Goal: Task Accomplishment & Management: Manage account settings

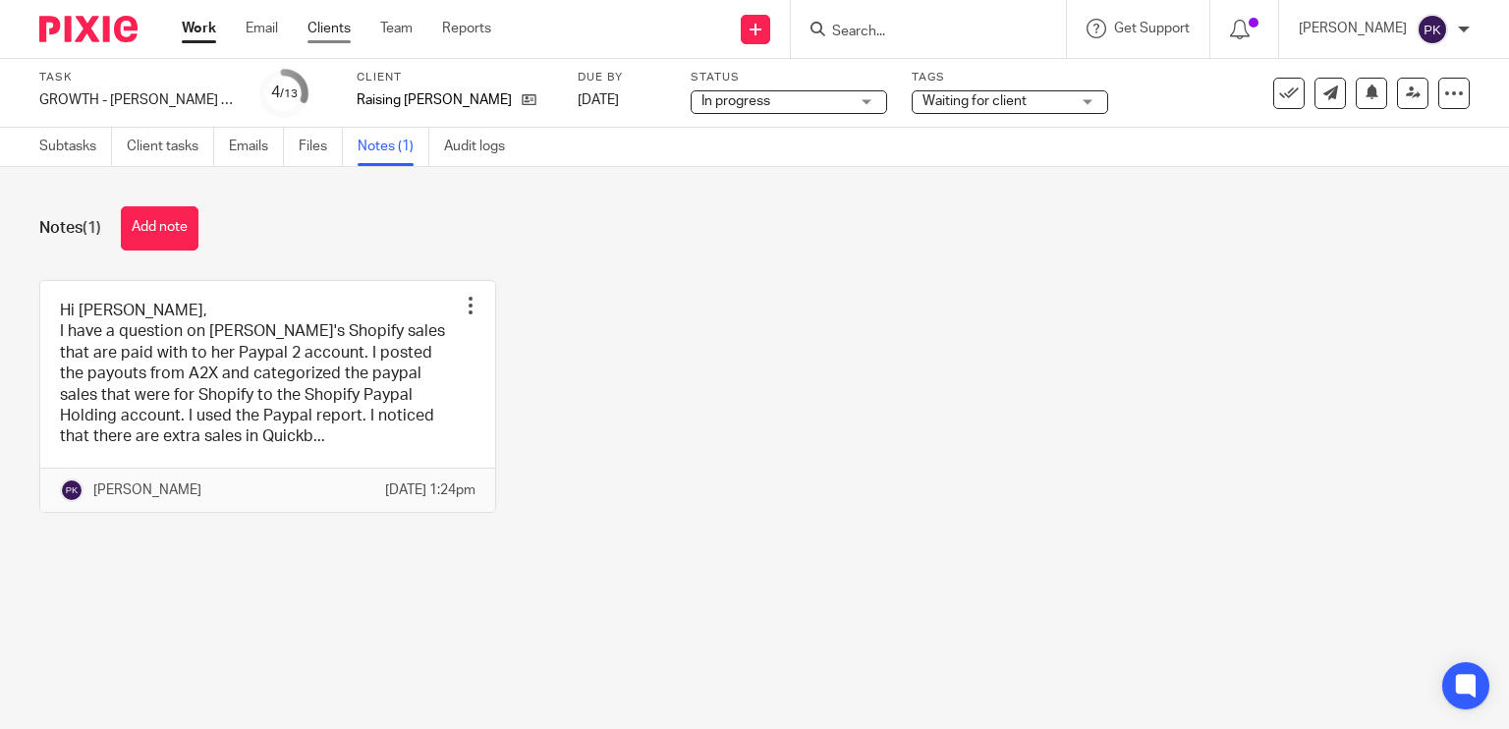
click at [322, 23] on link "Clients" at bounding box center [328, 29] width 43 height 20
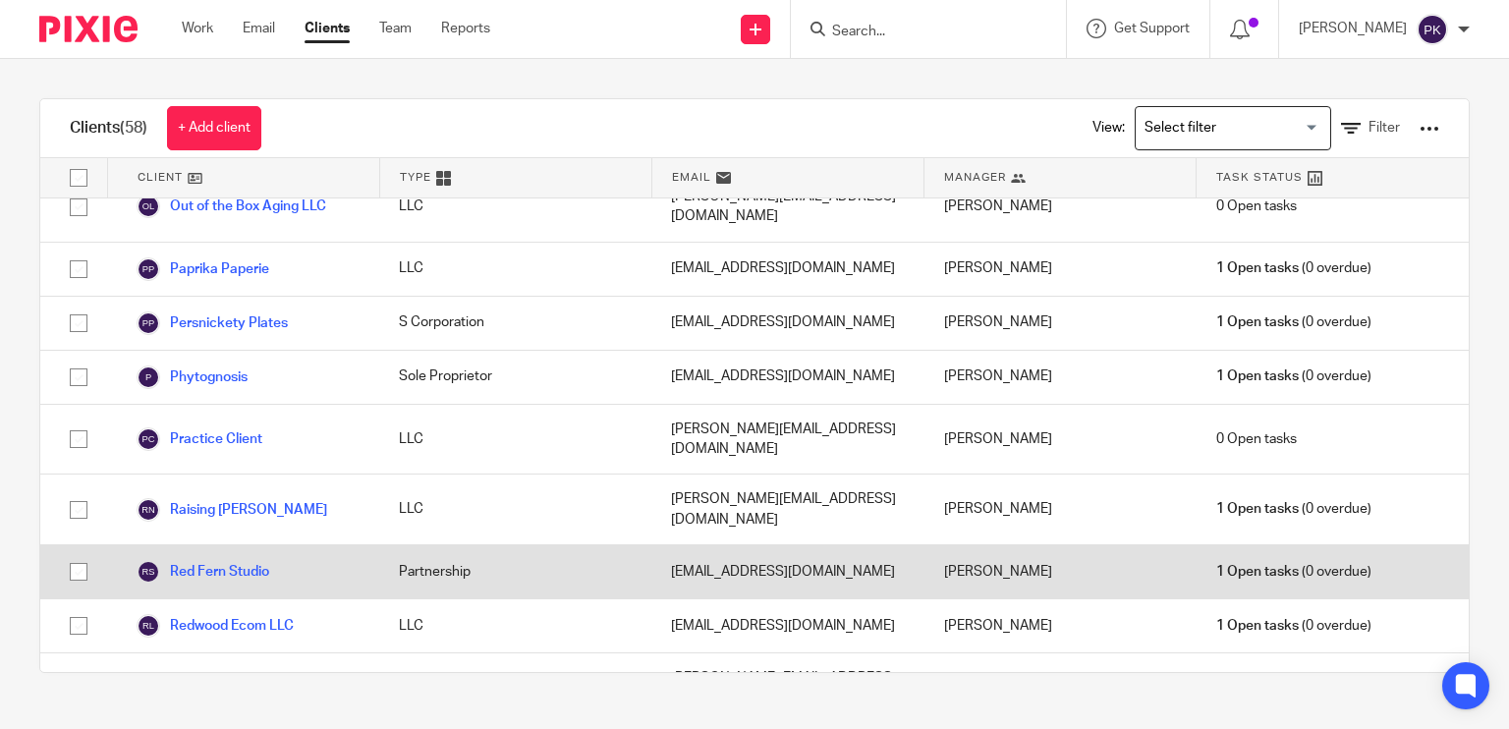
scroll to position [1850, 0]
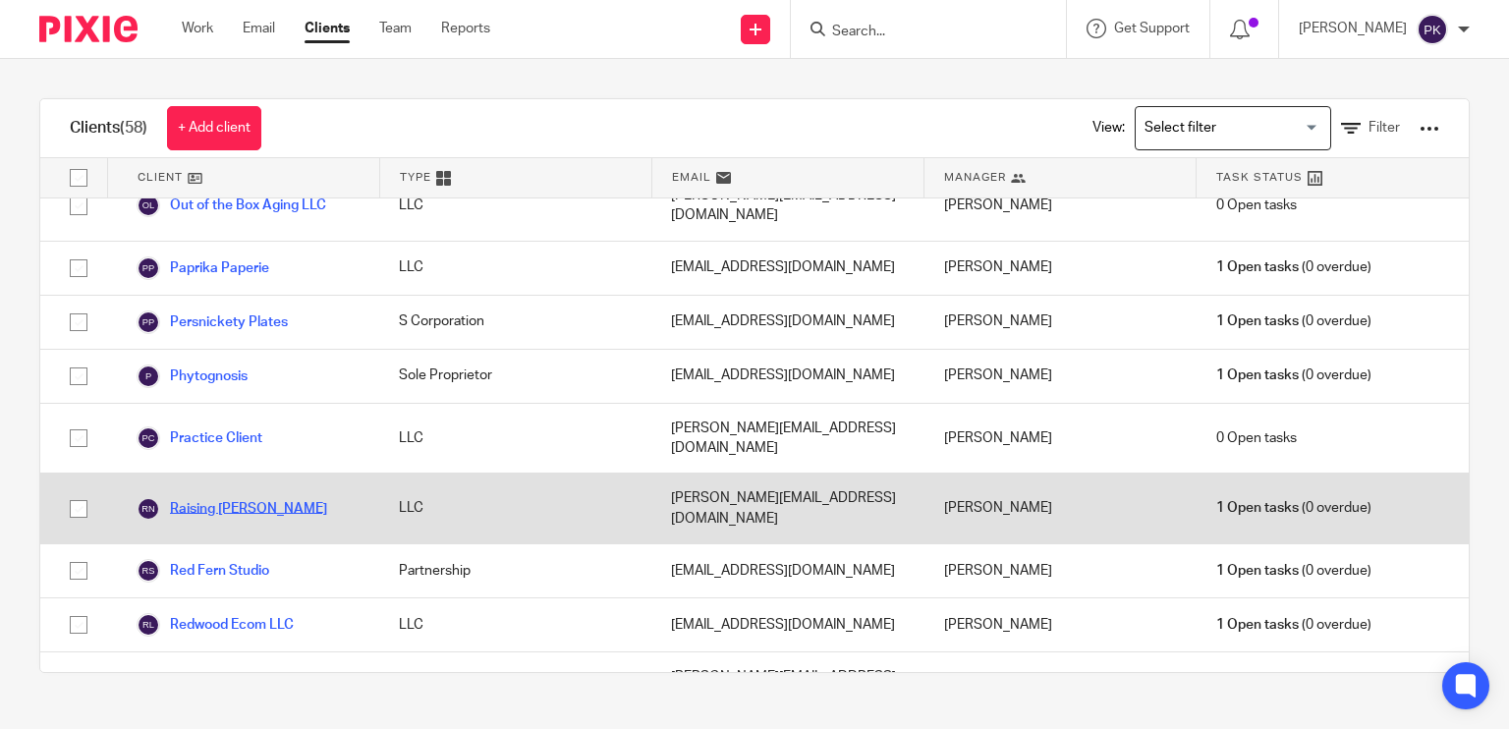
click at [220, 497] on link "Raising [PERSON_NAME]" at bounding box center [232, 509] width 191 height 24
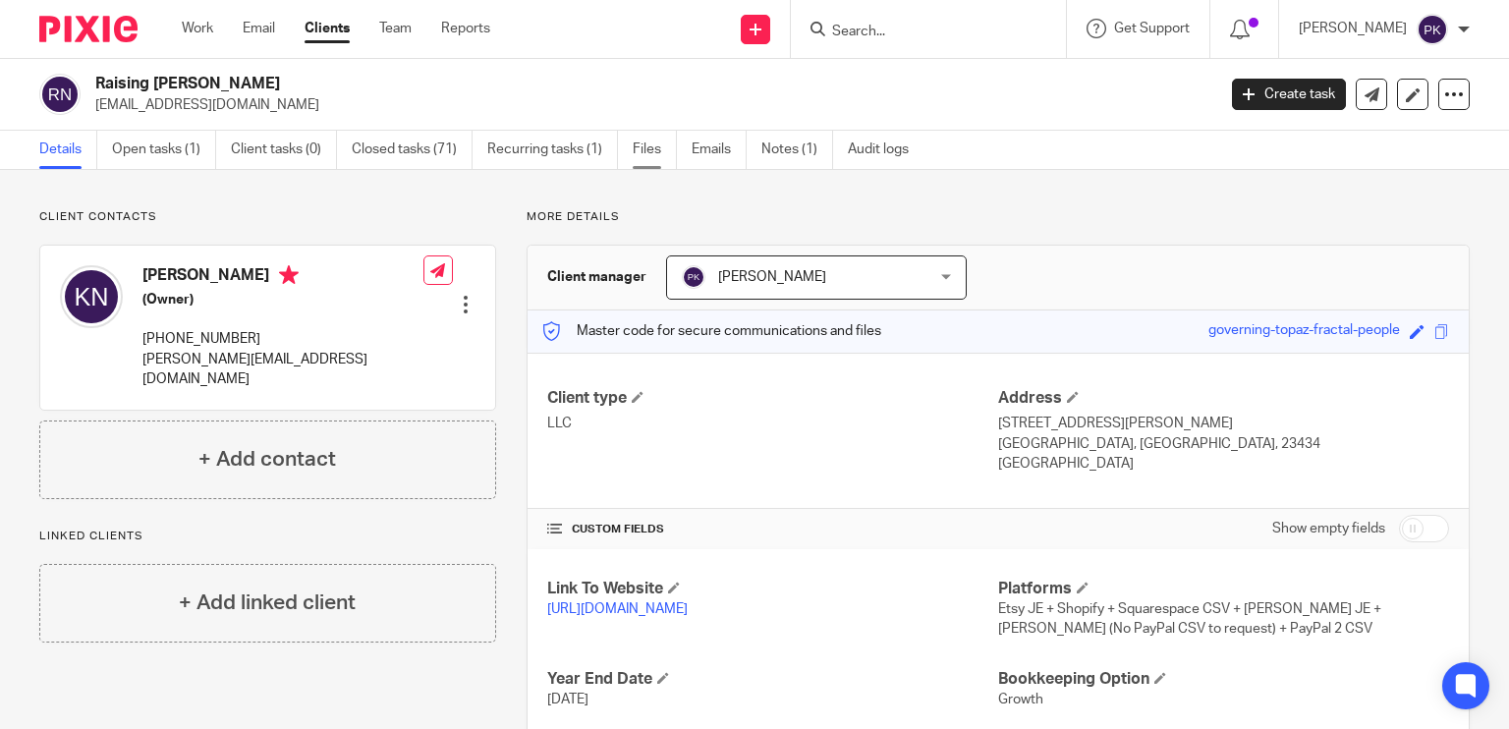
click at [637, 148] on link "Files" at bounding box center [655, 150] width 44 height 38
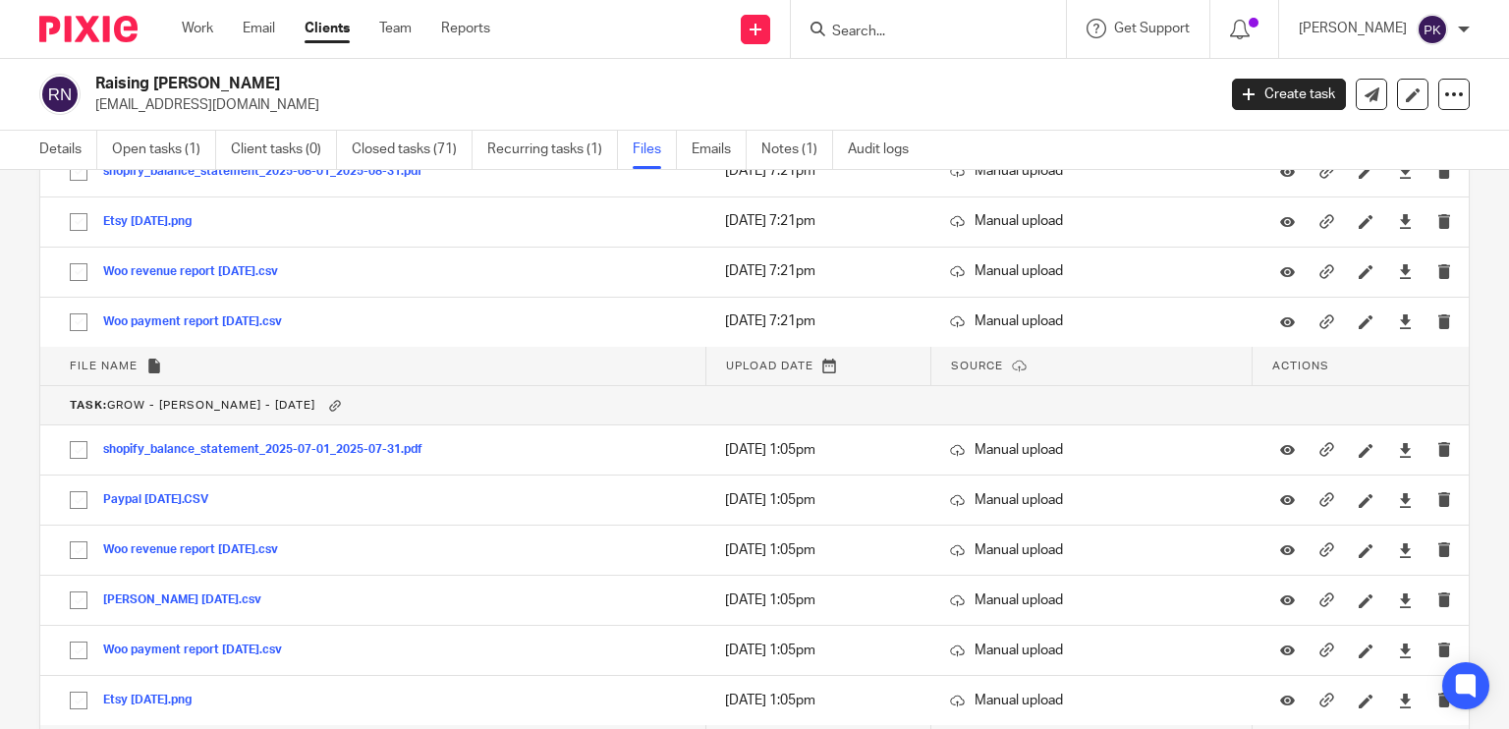
scroll to position [4865, 0]
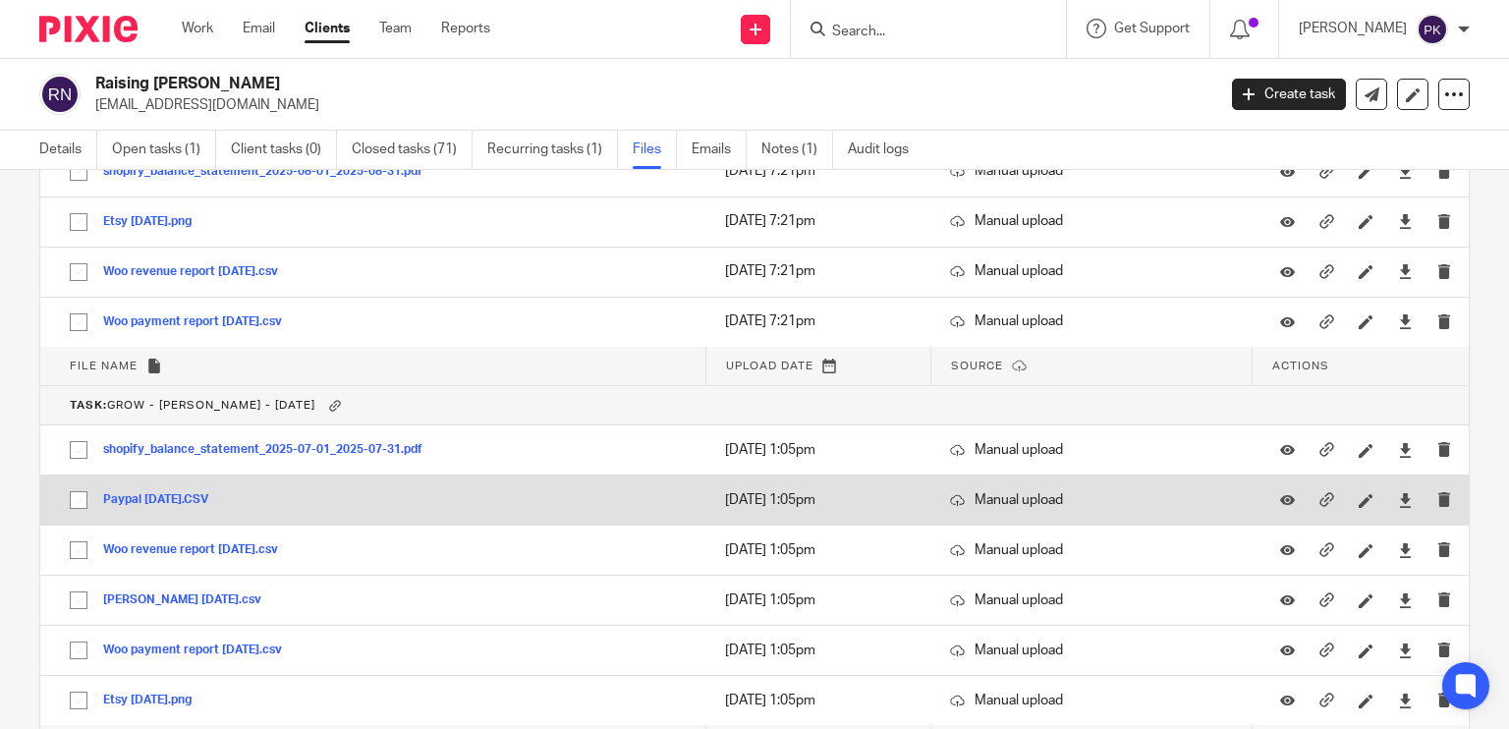
click at [206, 493] on button "Paypal 2 July 2025.CSV" at bounding box center [163, 500] width 120 height 14
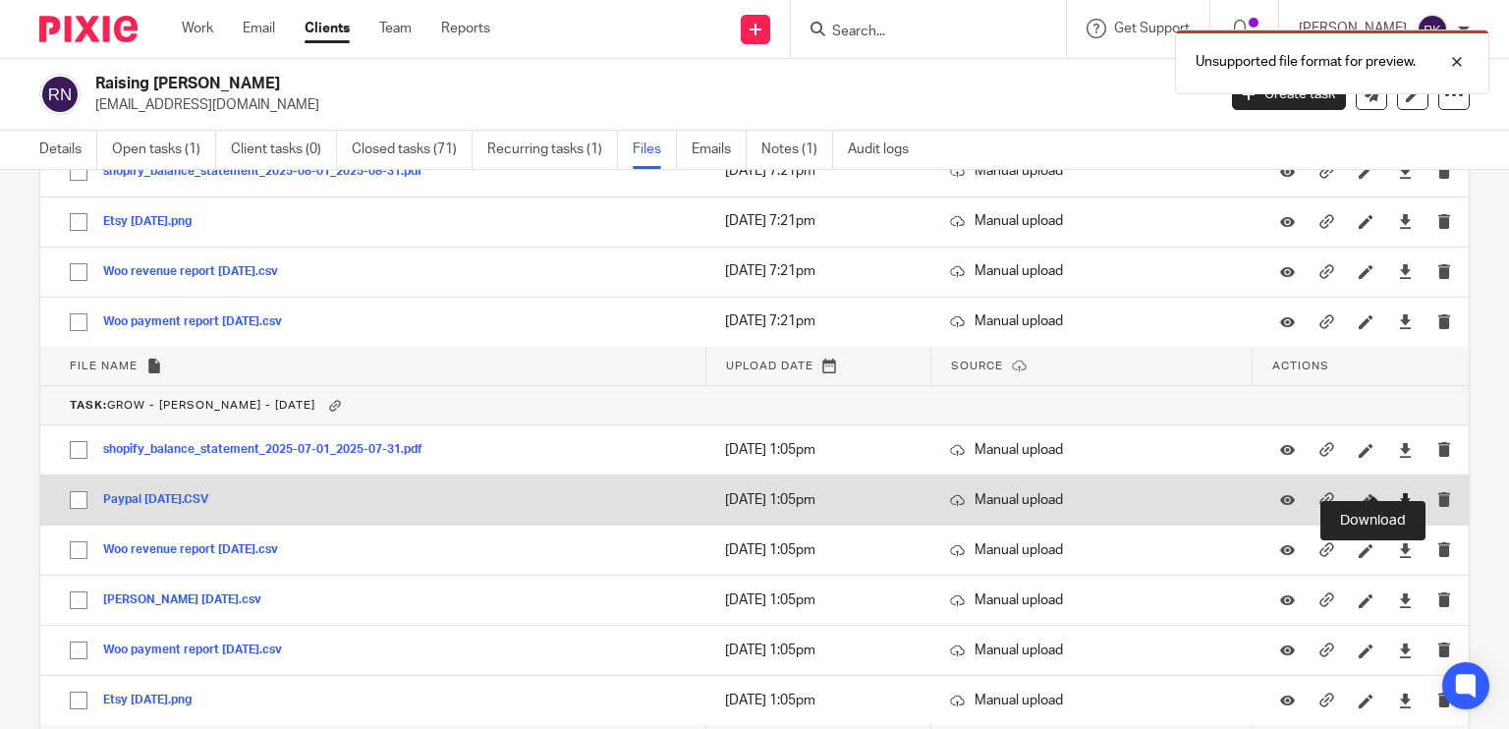
click at [1398, 493] on icon at bounding box center [1405, 500] width 15 height 15
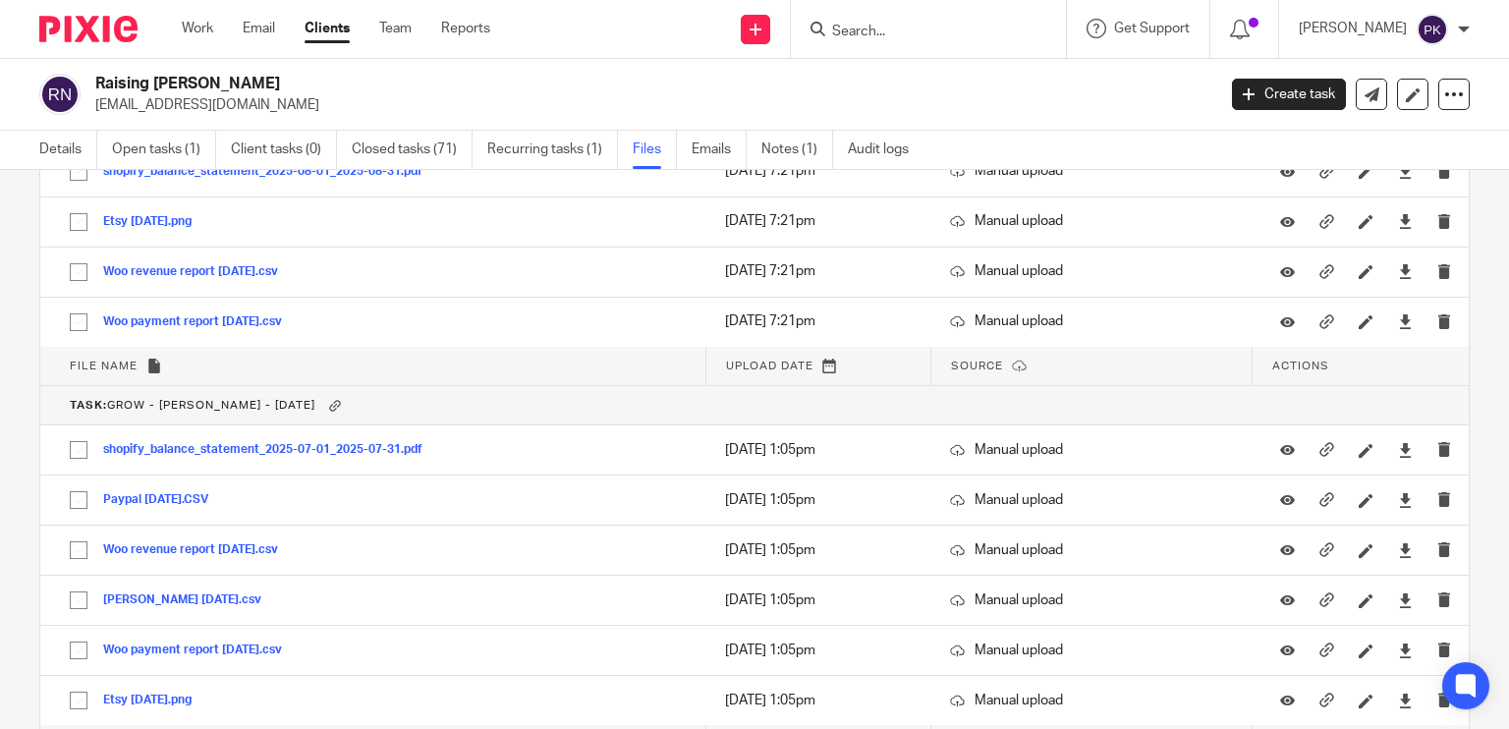
click at [1140, 116] on div "Raising Nobles raisingnobles@gmail.com Create task Export data Merge Archive cl…" at bounding box center [754, 95] width 1509 height 72
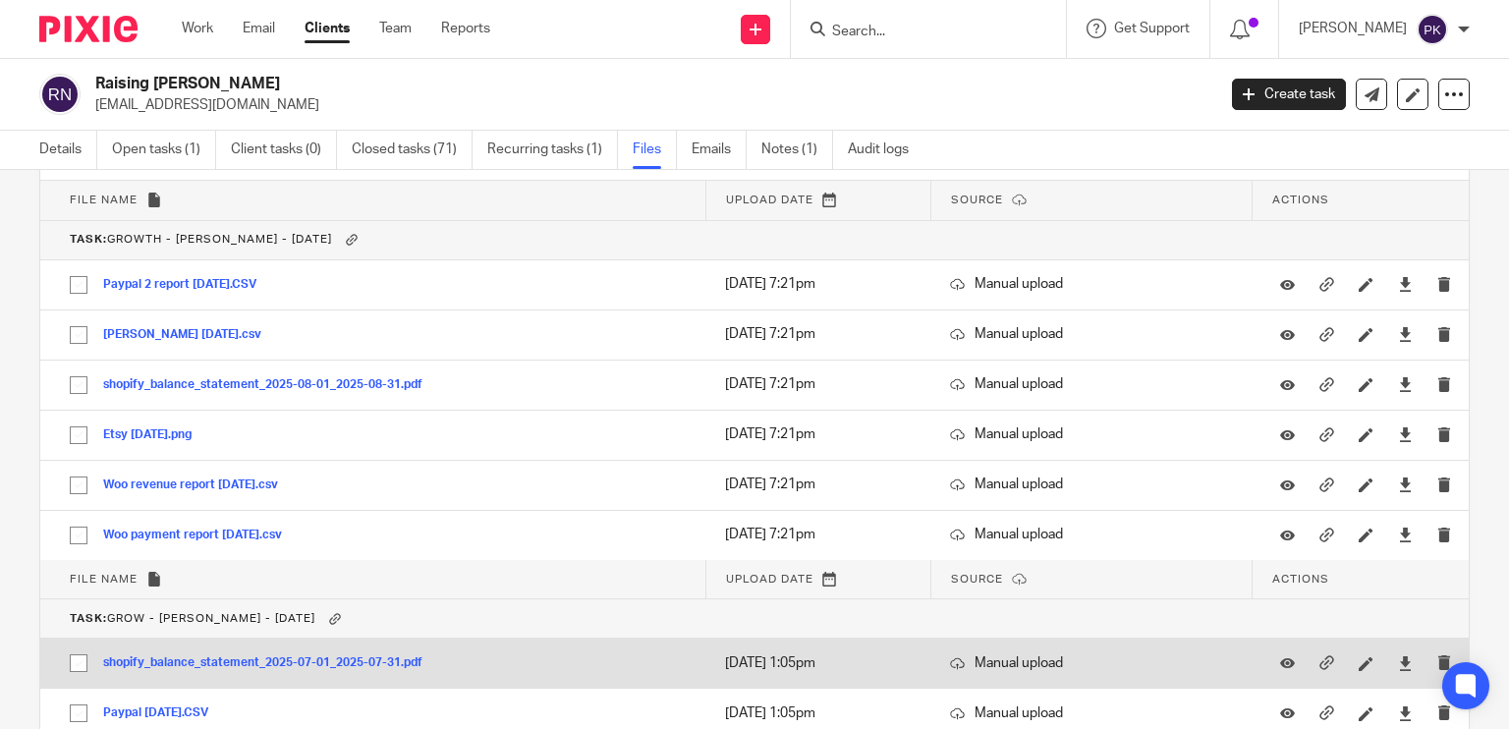
scroll to position [4644, 0]
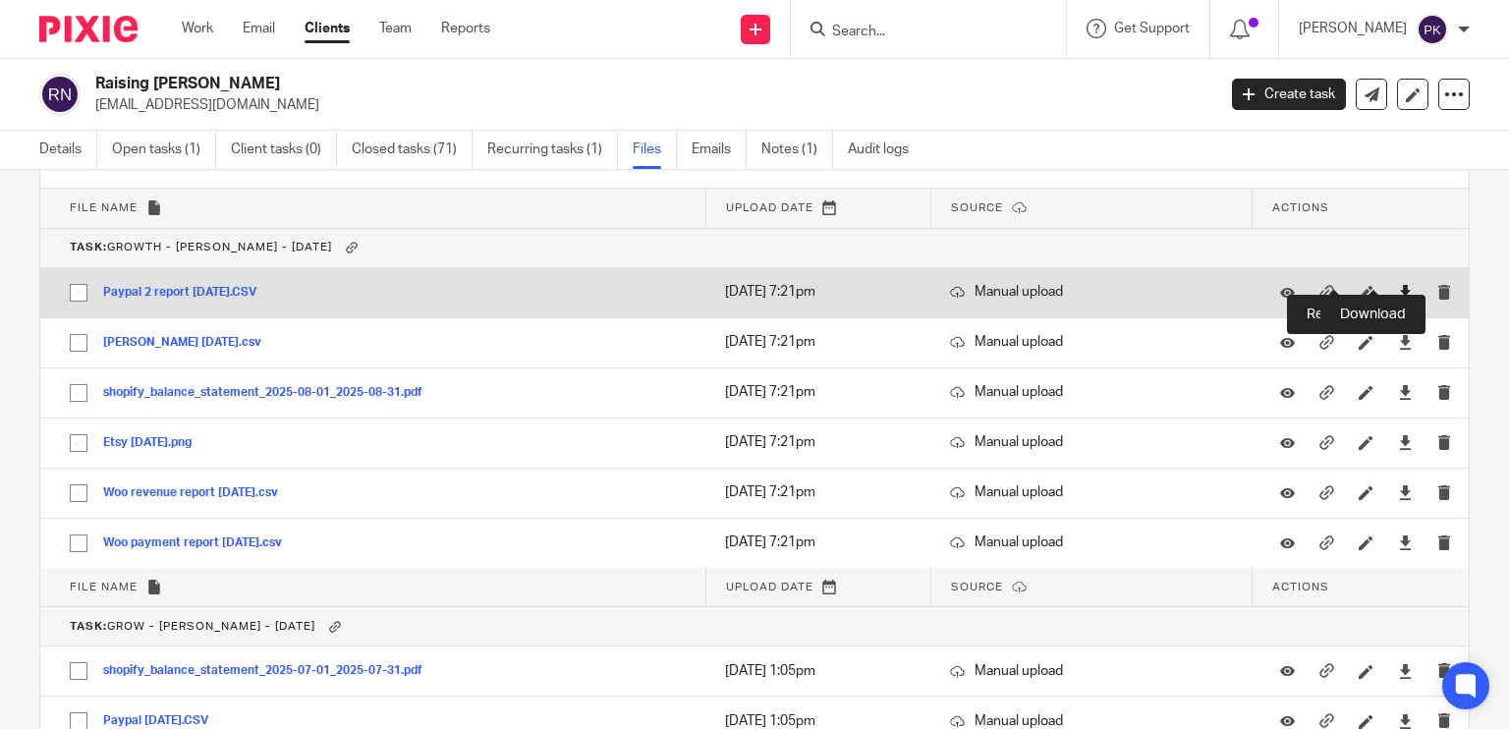
click at [1398, 285] on icon at bounding box center [1405, 292] width 15 height 15
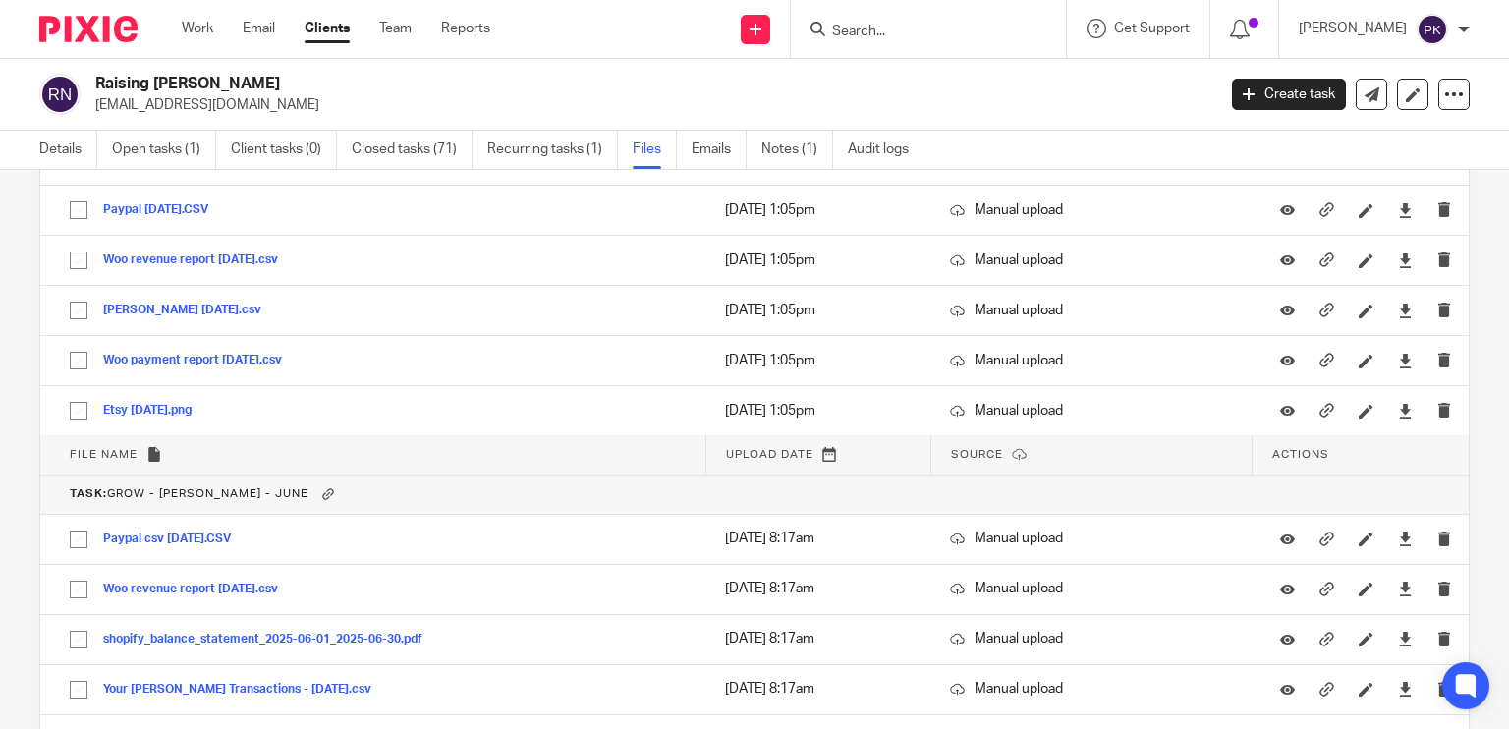
scroll to position [5155, 0]
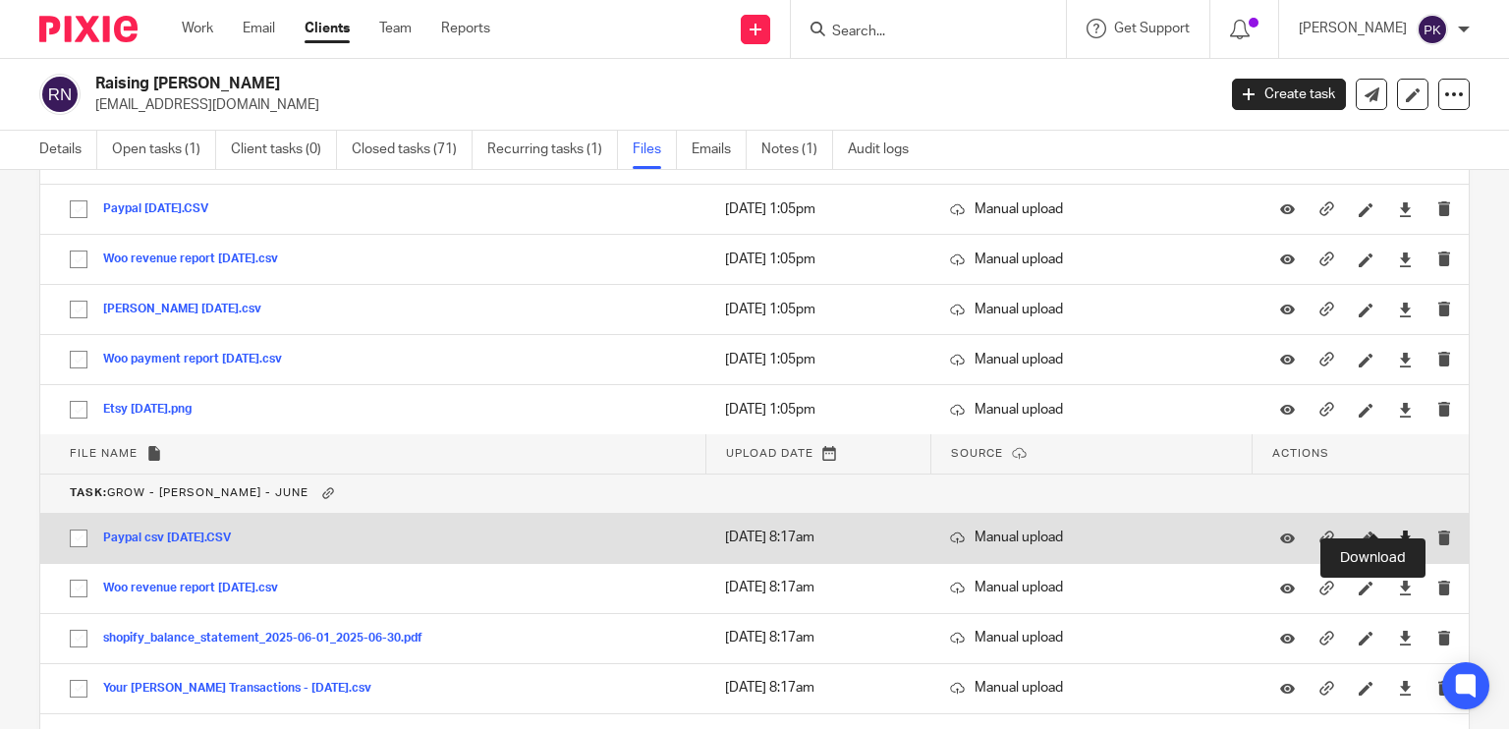
click at [1398, 530] on icon at bounding box center [1405, 537] width 15 height 15
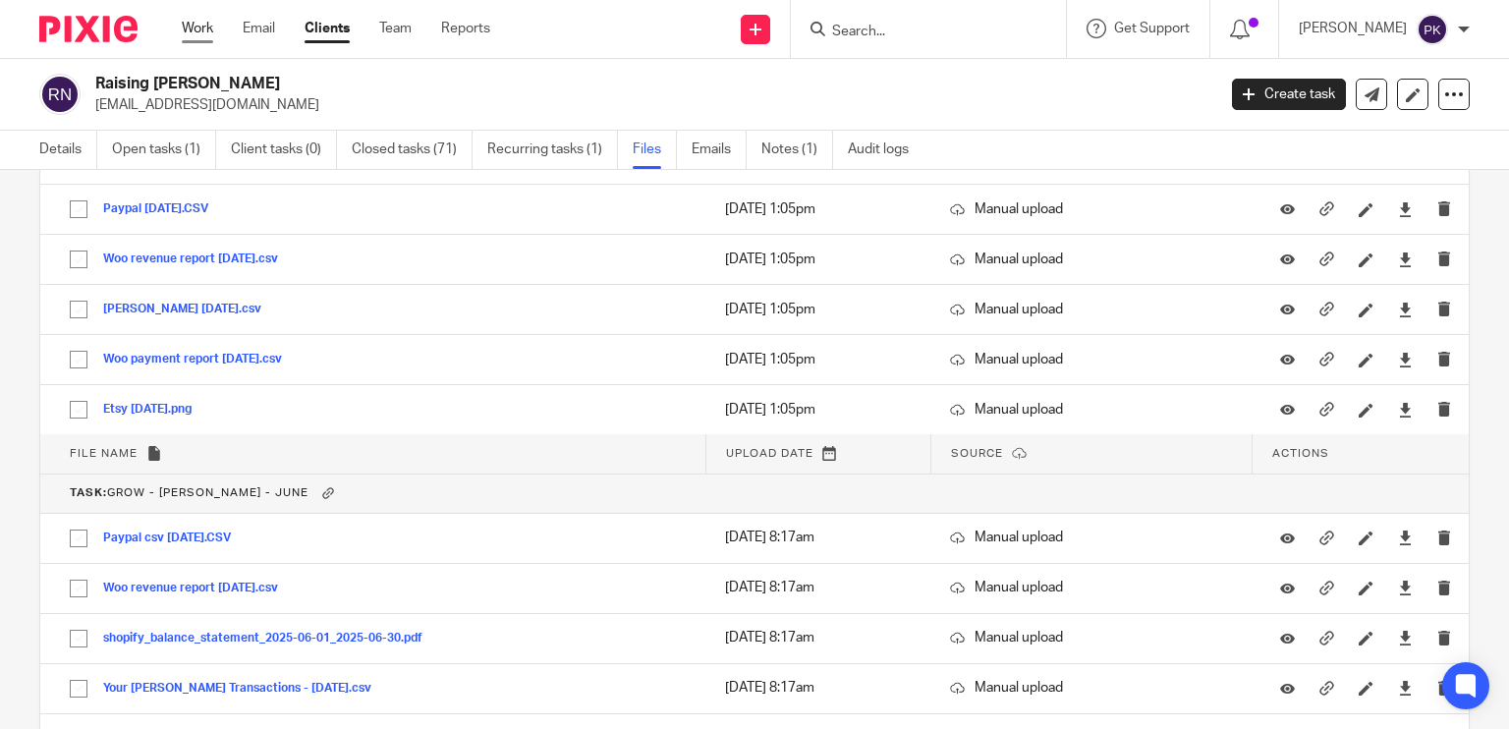
click at [204, 35] on link "Work" at bounding box center [197, 29] width 31 height 20
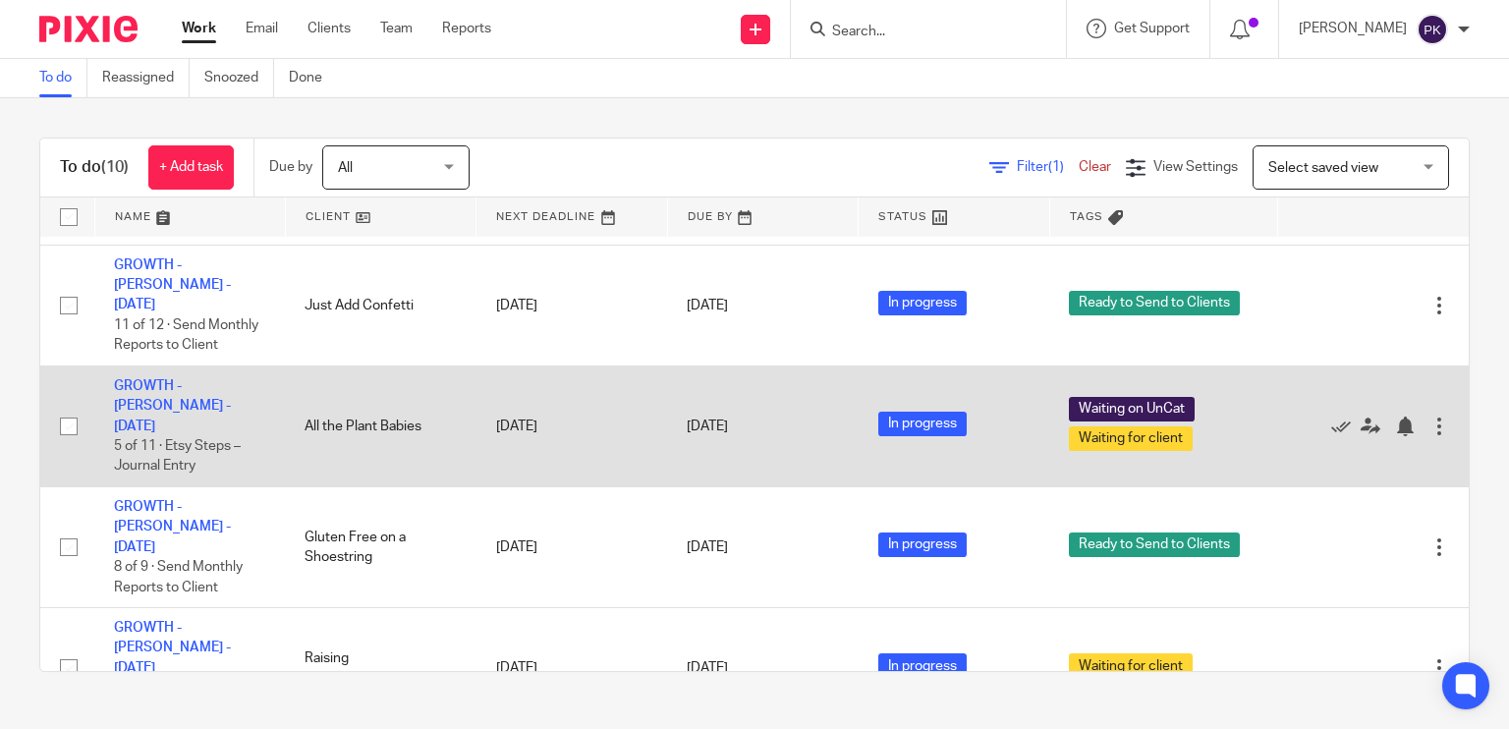
scroll to position [109, 0]
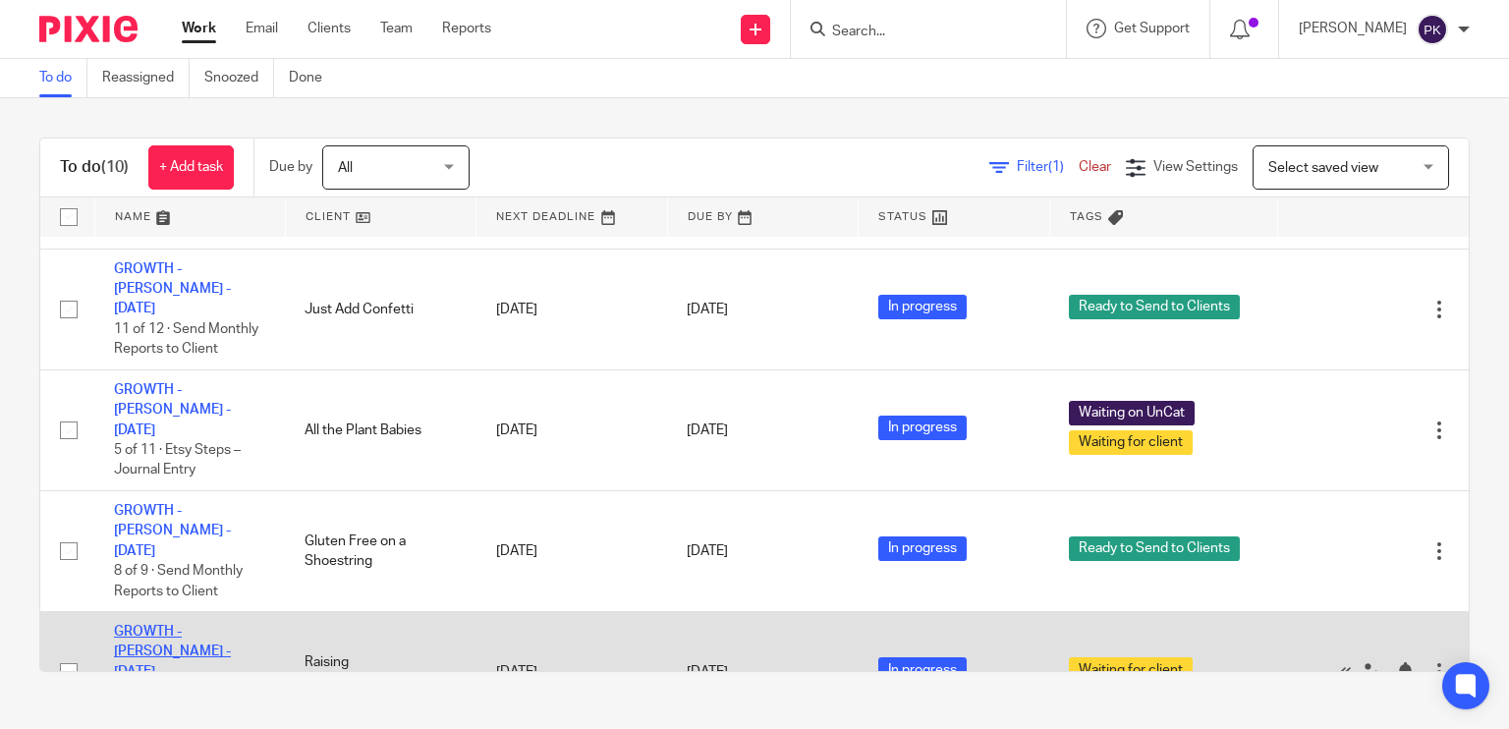
click at [189, 625] on link "GROWTH - [PERSON_NAME] - [DATE]" at bounding box center [172, 652] width 117 height 54
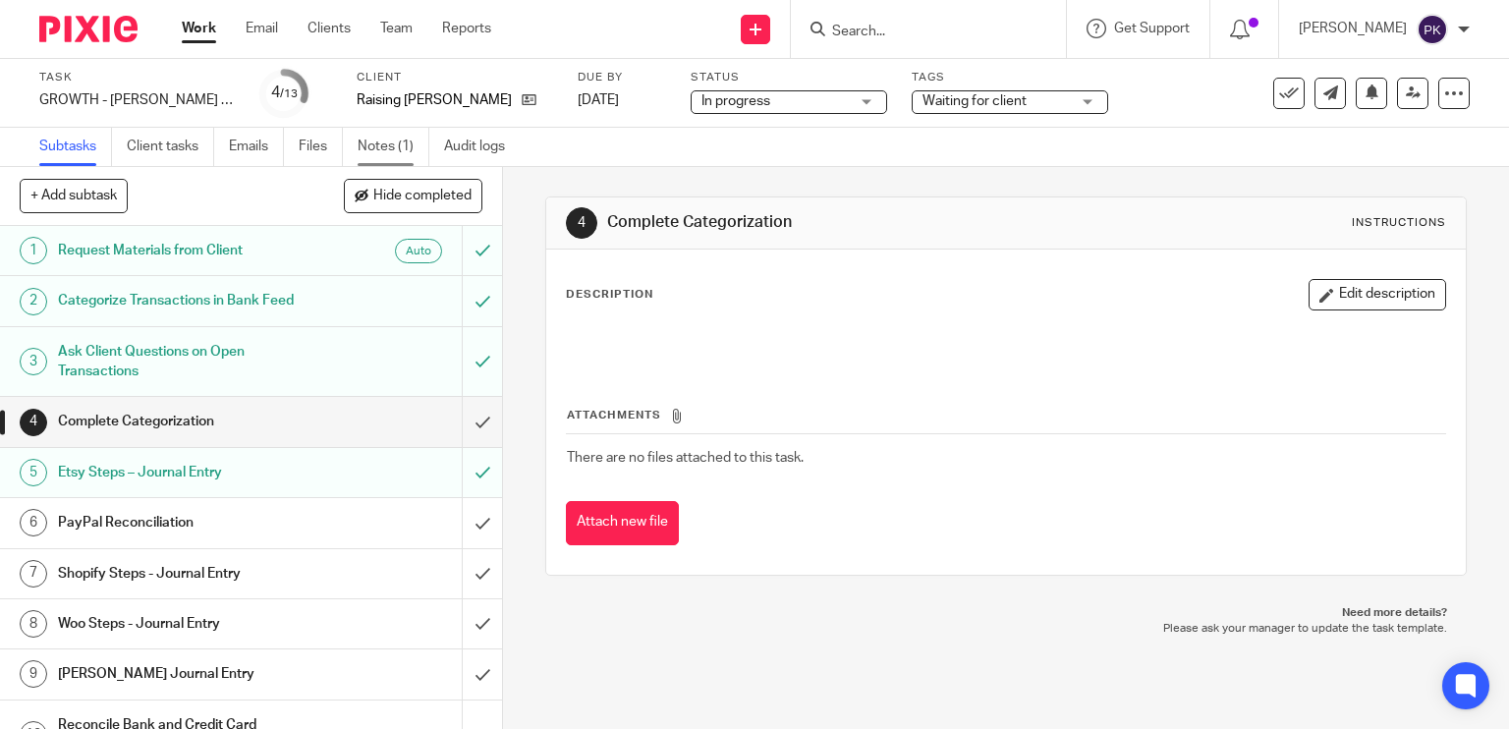
click at [386, 151] on link "Notes (1)" at bounding box center [394, 147] width 72 height 38
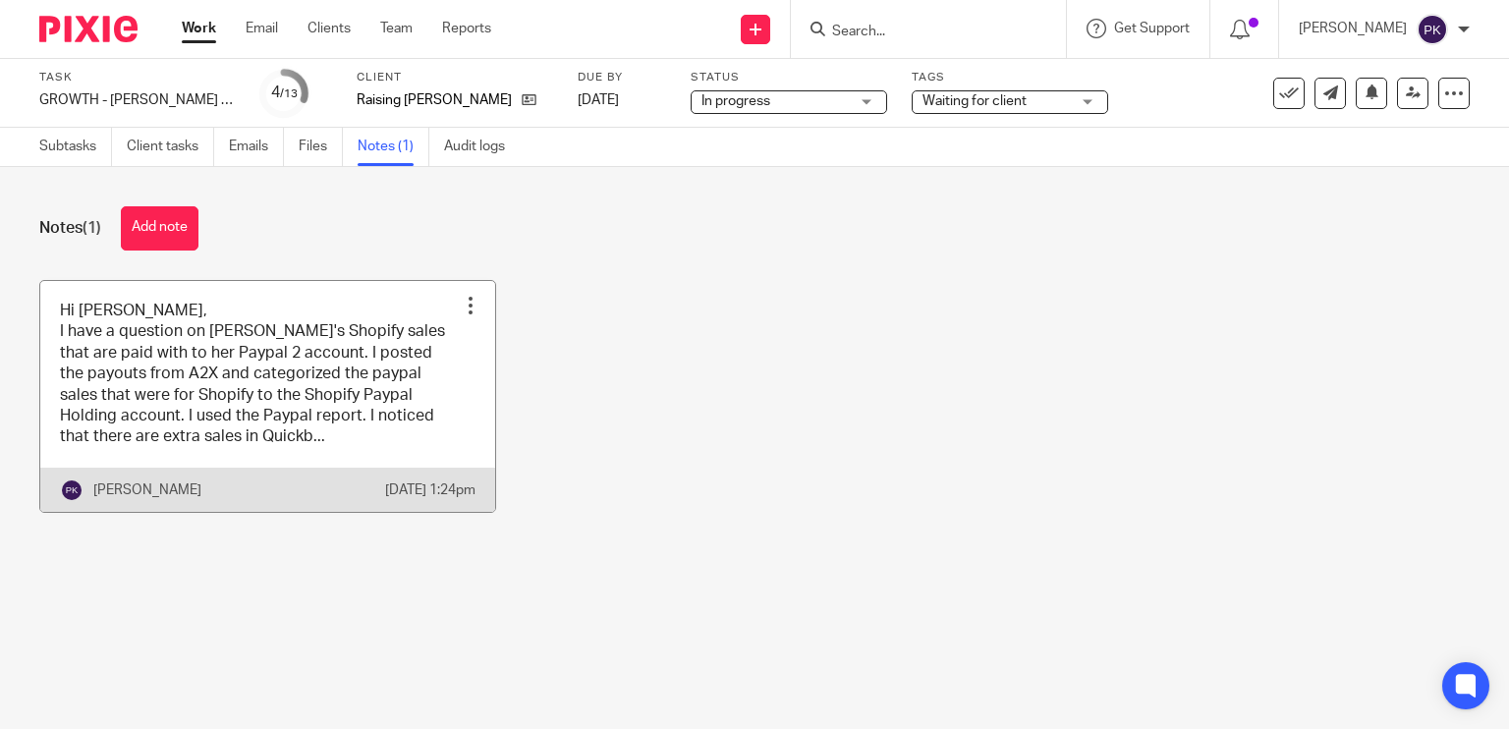
click at [259, 419] on link at bounding box center [267, 396] width 455 height 231
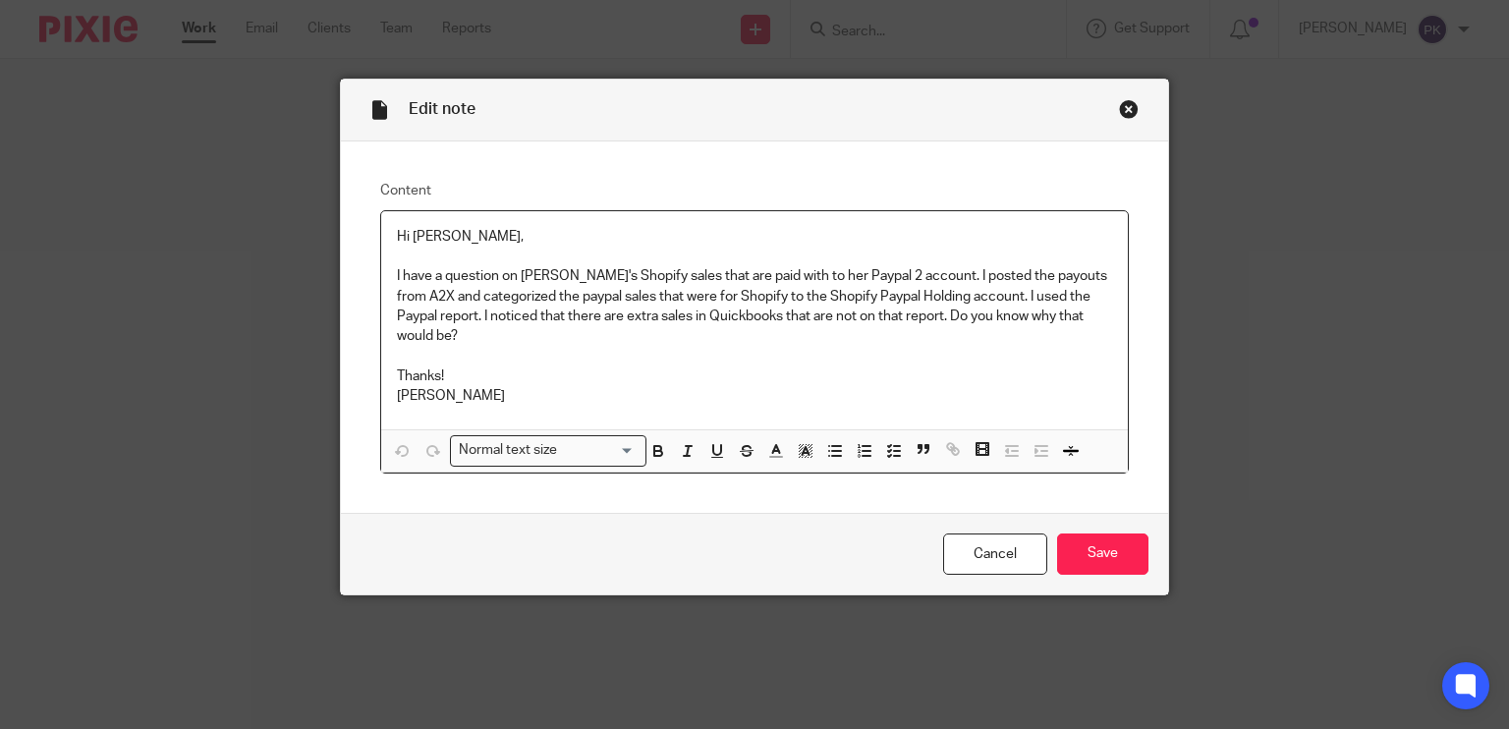
click at [1104, 318] on div "Hi [PERSON_NAME], I have a question on [PERSON_NAME]'s Shopify sales that are p…" at bounding box center [755, 320] width 748 height 218
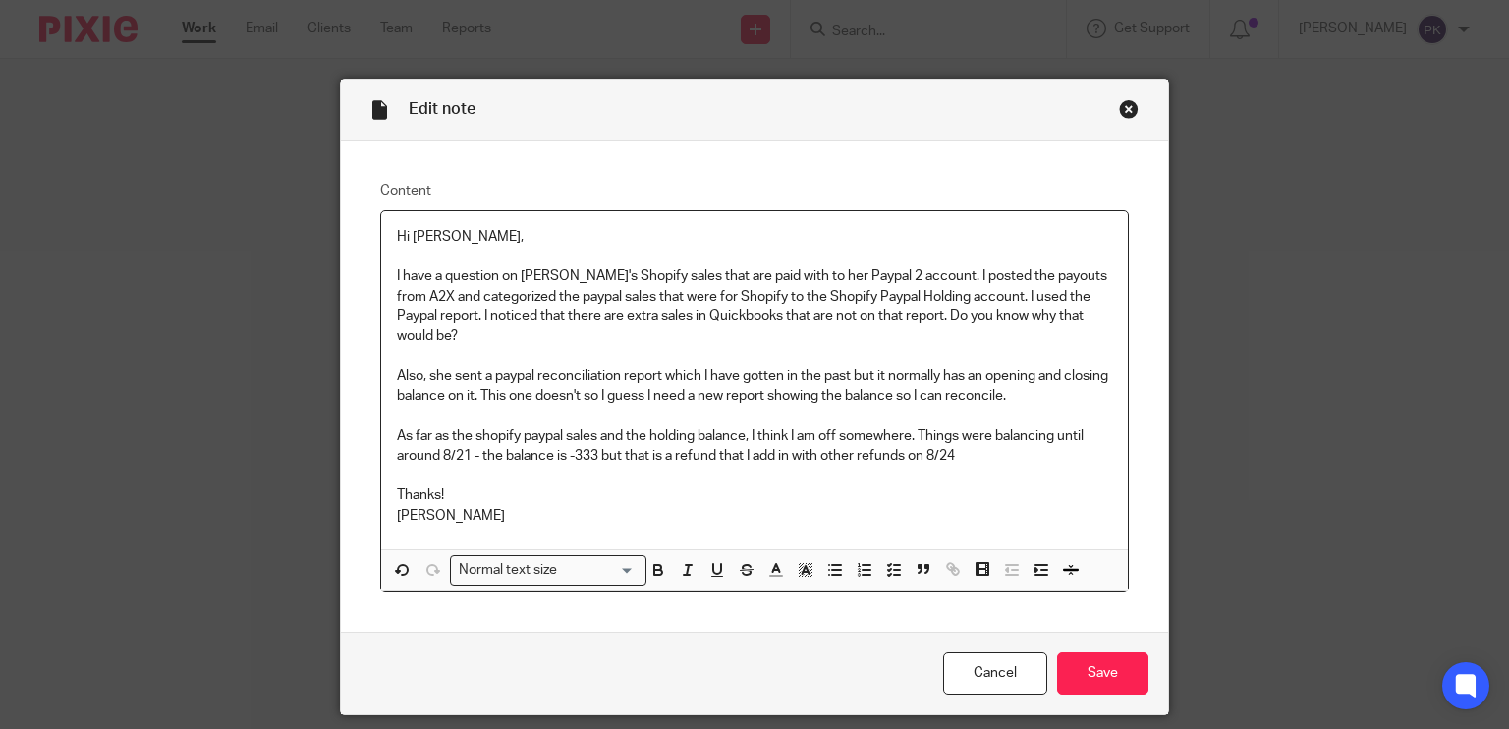
click at [713, 441] on p "As far as the shopify paypal sales and the holding balance, I think I am off so…" at bounding box center [755, 446] width 716 height 40
click at [1077, 441] on p "As far as the shopify paypal sales and the holding balance, I think I am off so…" at bounding box center [755, 446] width 716 height 40
click at [1116, 652] on input "Save" at bounding box center [1102, 673] width 91 height 42
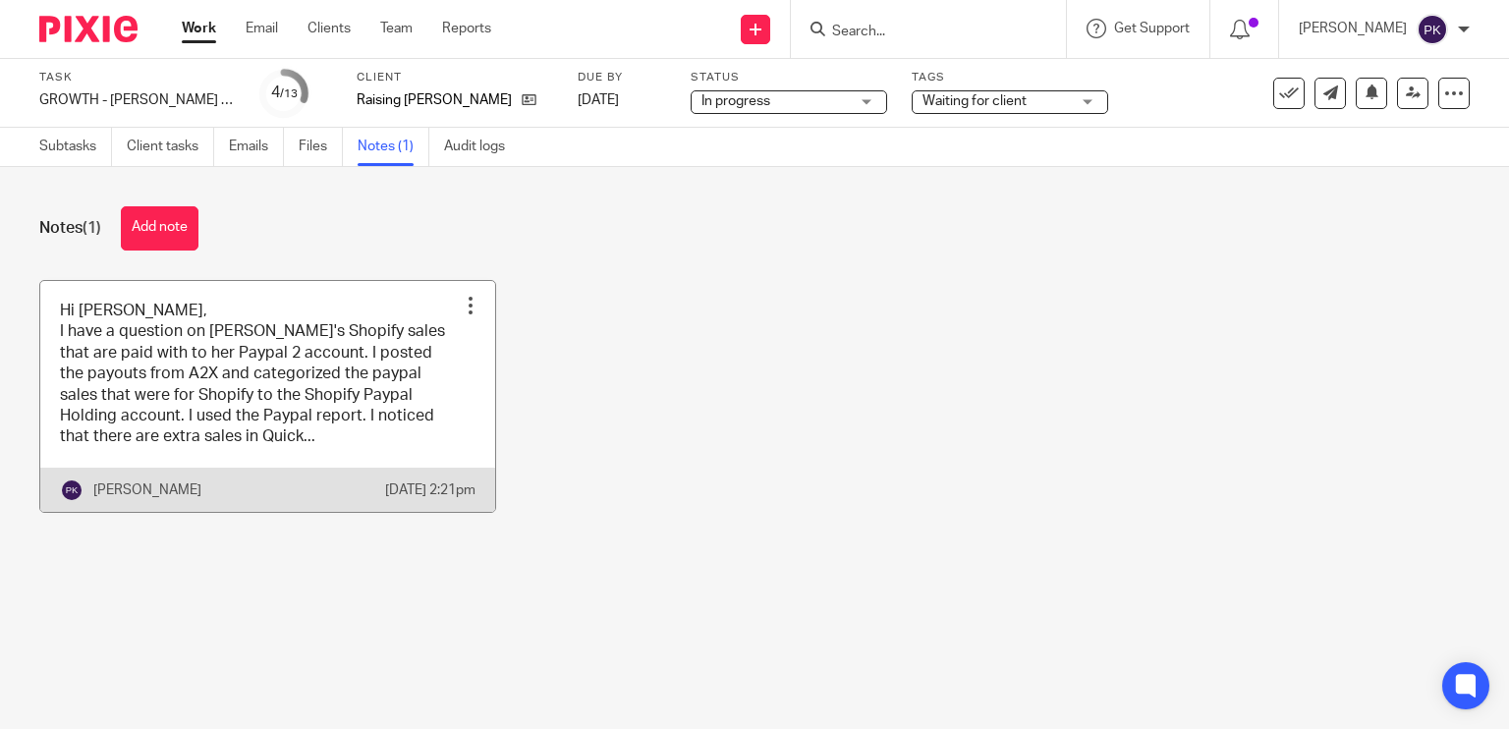
click at [289, 392] on link at bounding box center [267, 396] width 455 height 231
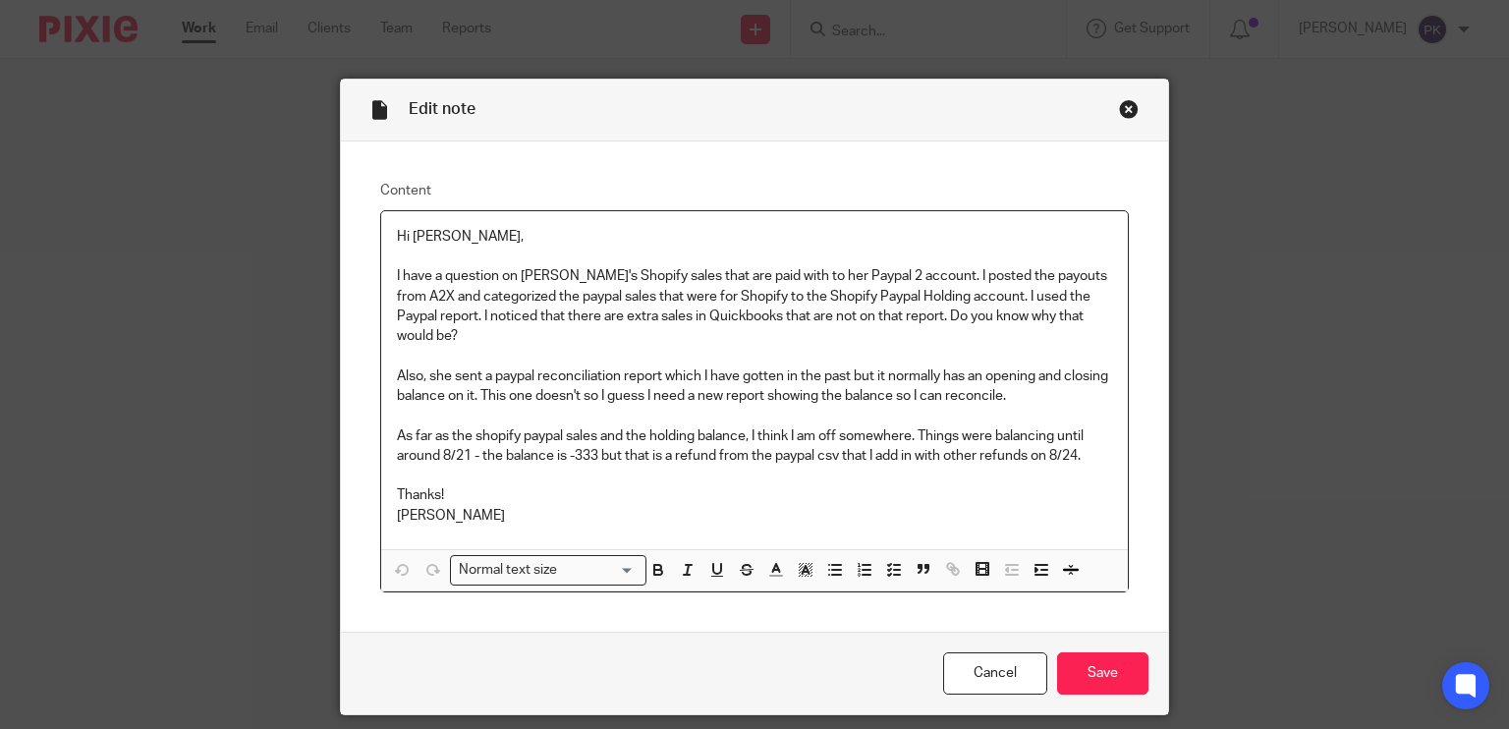
click at [1096, 443] on p "As far as the shopify paypal sales and the holding balance, I think I am off so…" at bounding box center [755, 446] width 716 height 40
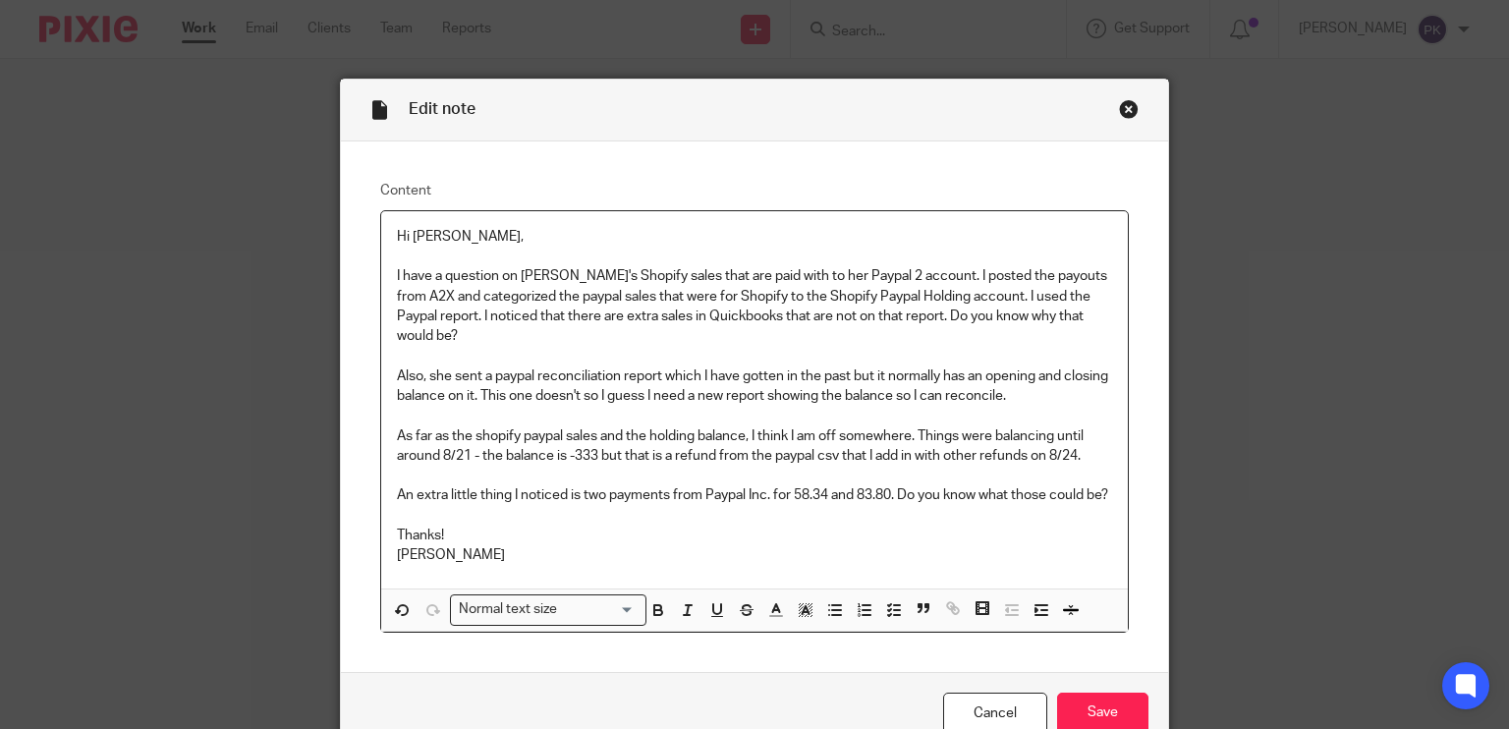
click at [1110, 317] on div "Hi Sarah, I have a question on Kristin's Shopify sales that are paid with to he…" at bounding box center [755, 400] width 748 height 378
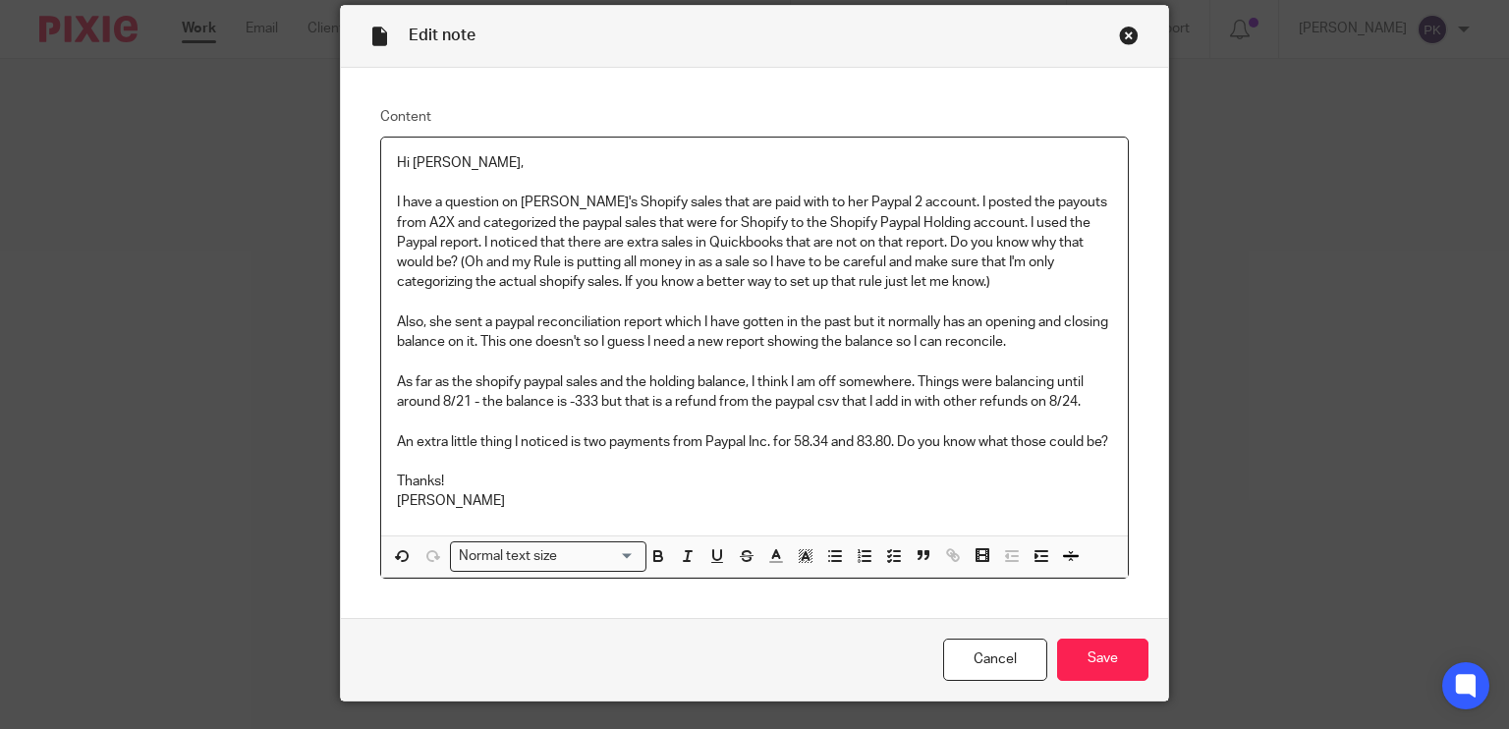
scroll to position [77, 0]
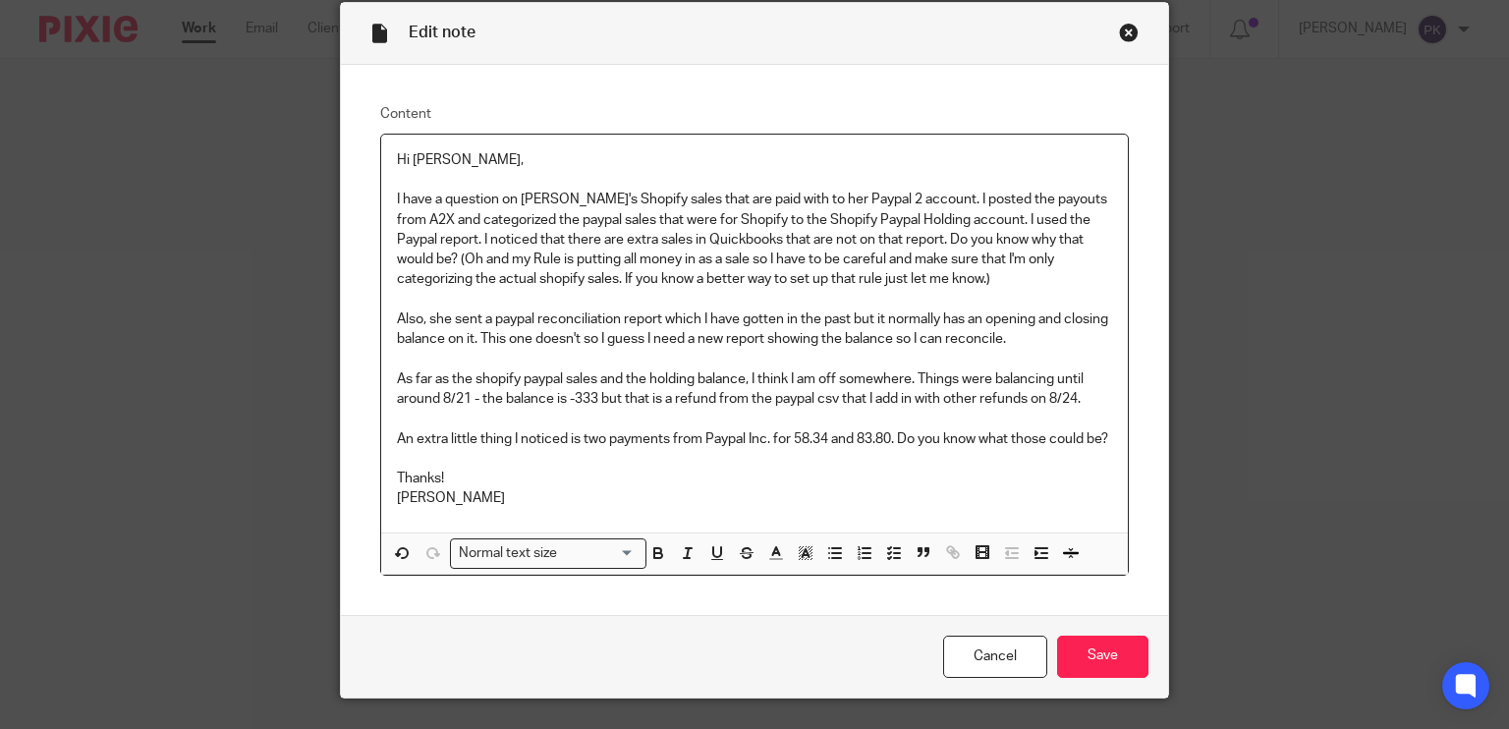
click at [471, 488] on p "Thanks!" at bounding box center [755, 479] width 716 height 20
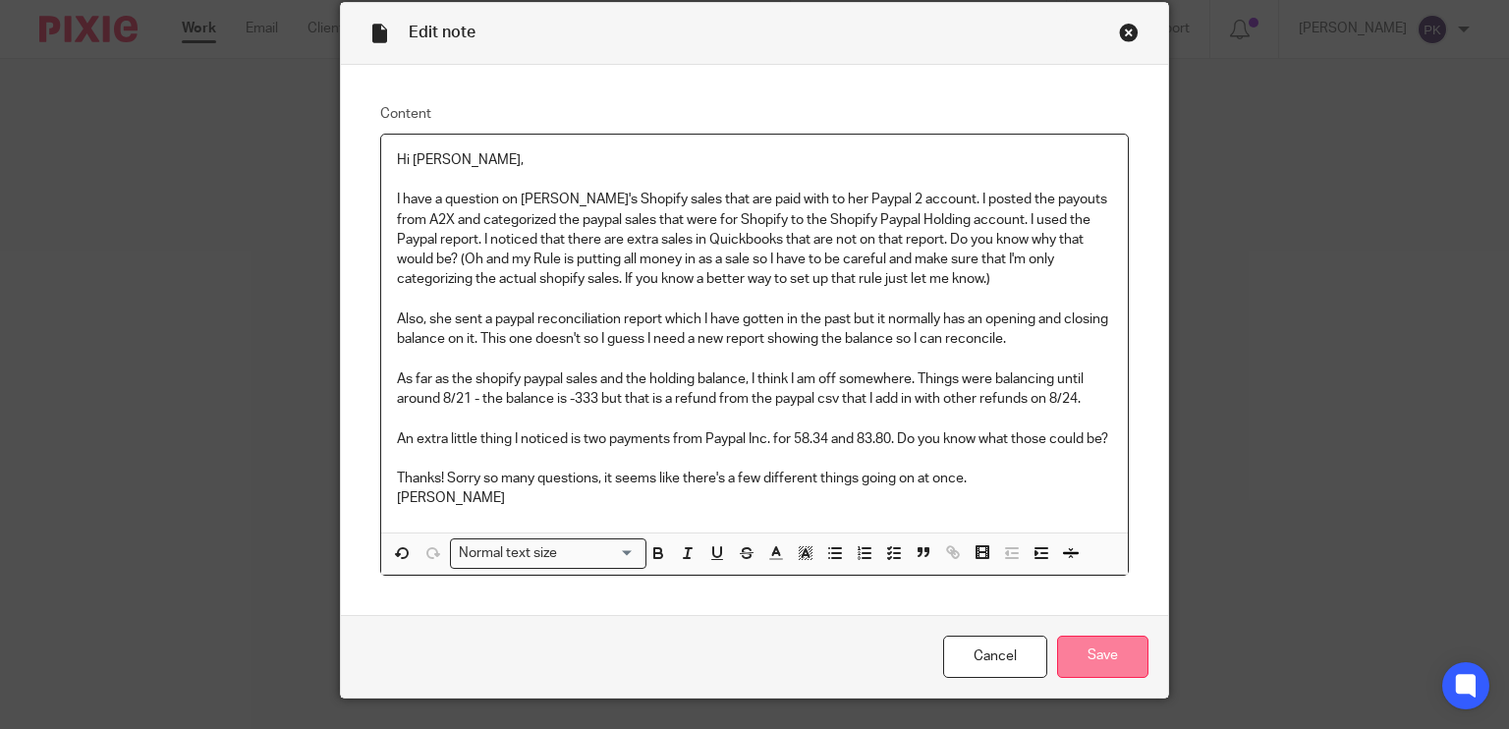
click at [1099, 670] on input "Save" at bounding box center [1102, 657] width 91 height 42
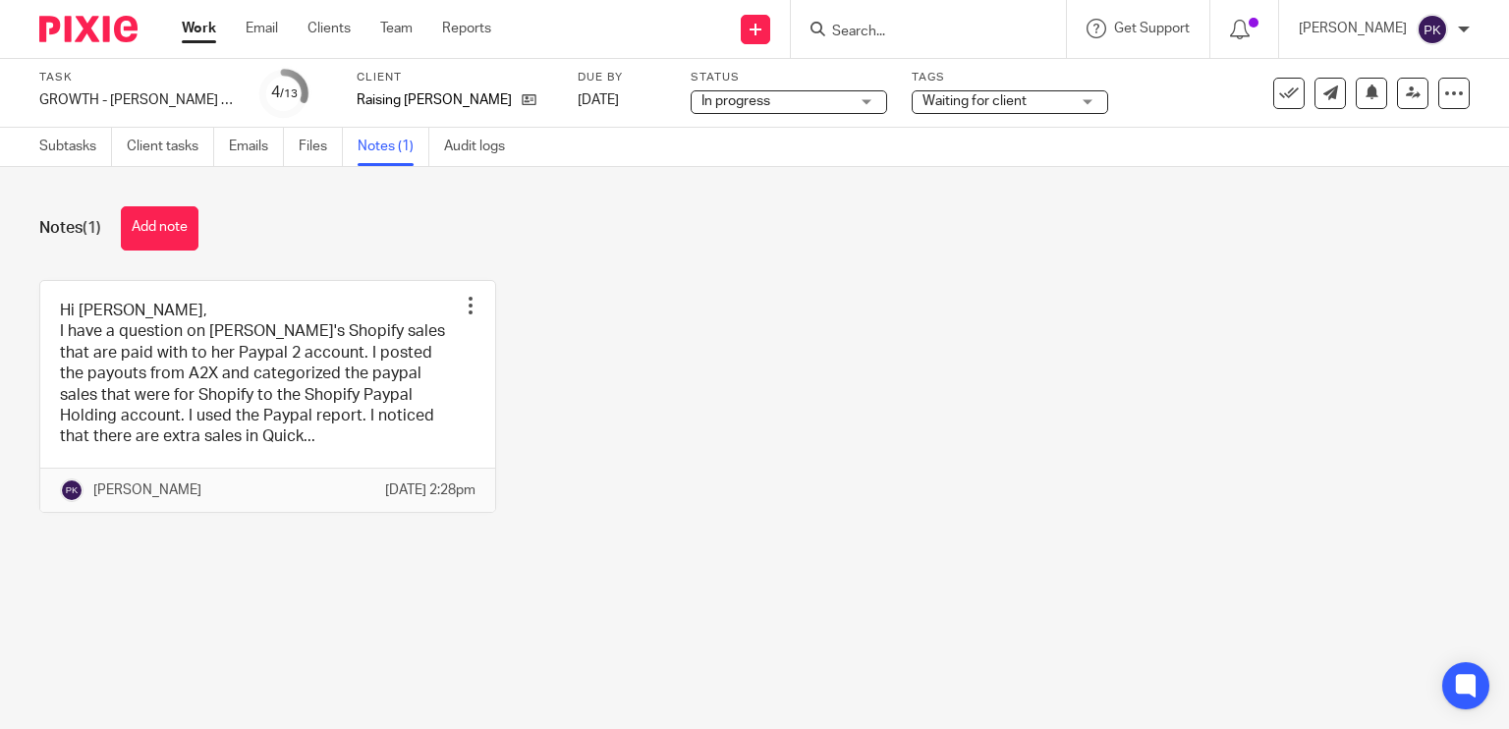
click at [994, 97] on span "Waiting for client" at bounding box center [974, 101] width 104 height 14
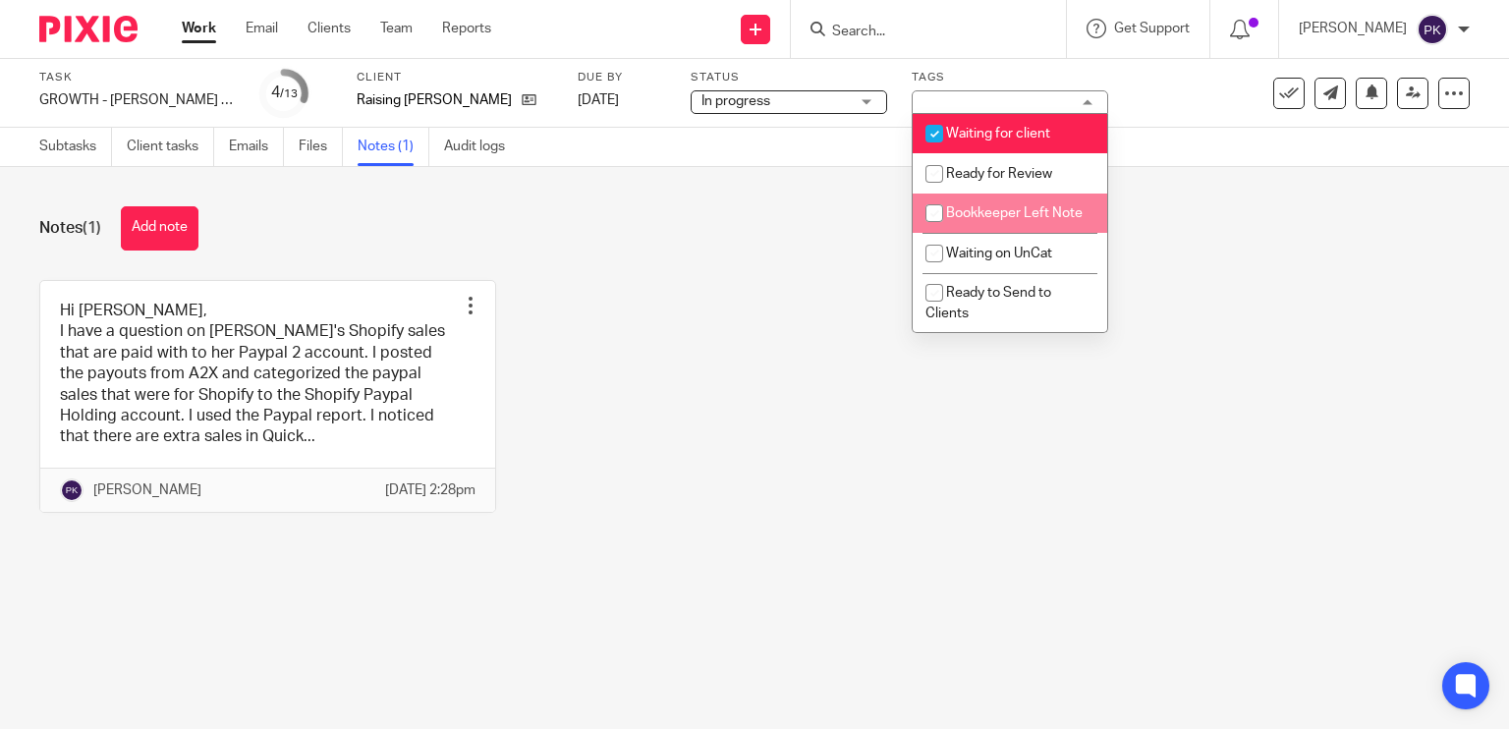
click at [995, 211] on span "Bookkeeper Left Note" at bounding box center [1014, 213] width 137 height 14
checkbox input "true"
click at [703, 269] on div "Notes (1) Add note Hi Sarah, I have a question on Kristin's Shopify sales that …" at bounding box center [754, 374] width 1509 height 415
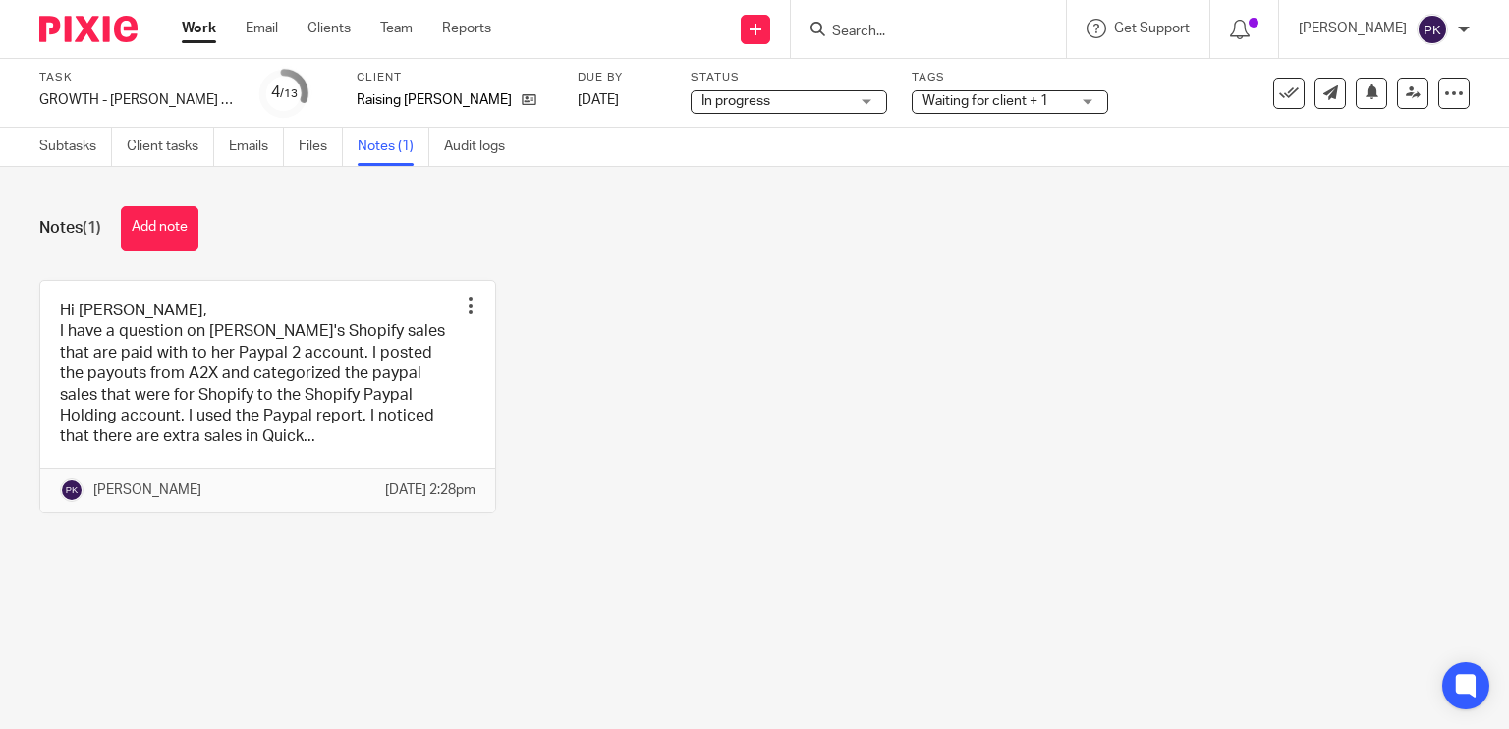
click at [200, 33] on link "Work" at bounding box center [199, 29] width 34 height 20
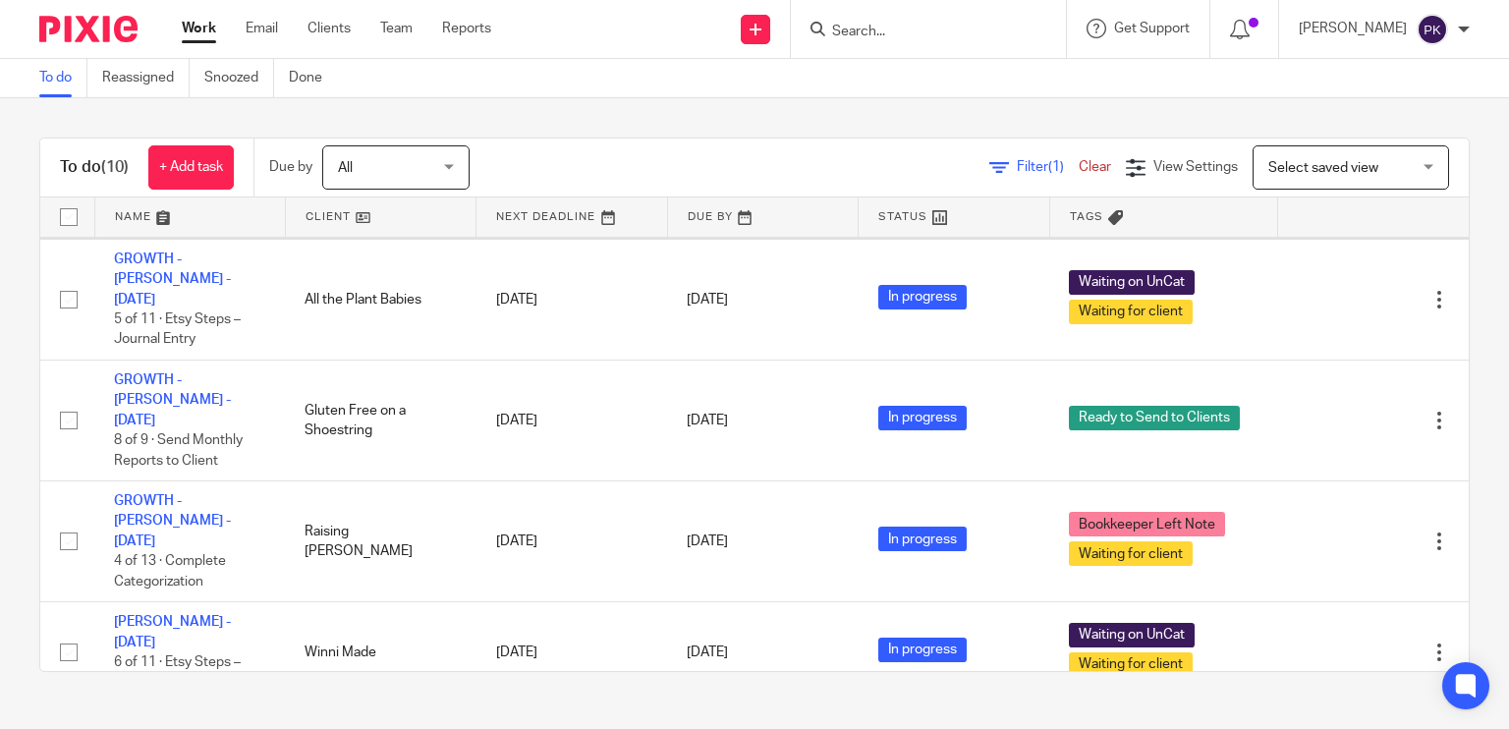
scroll to position [242, 0]
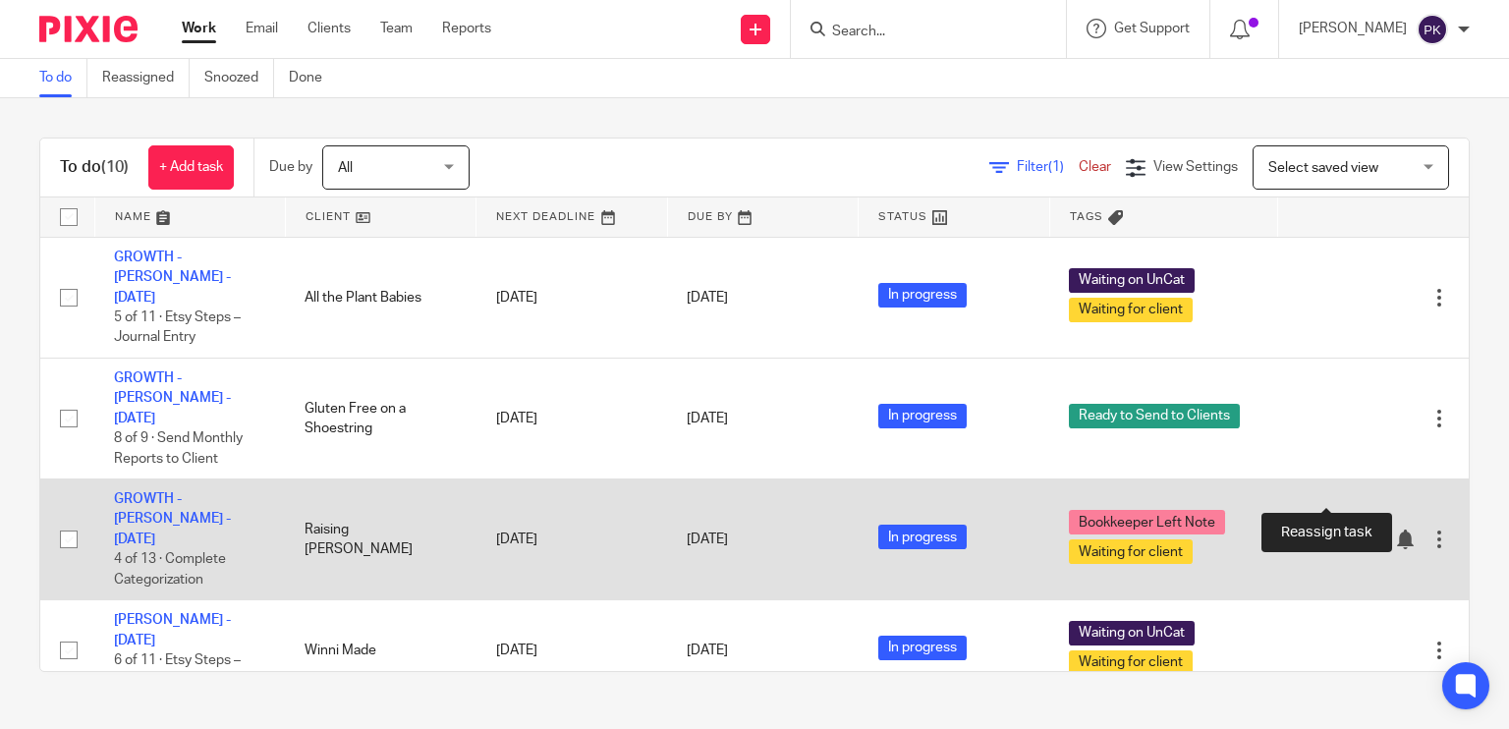
click at [1361, 529] on icon at bounding box center [1371, 539] width 20 height 20
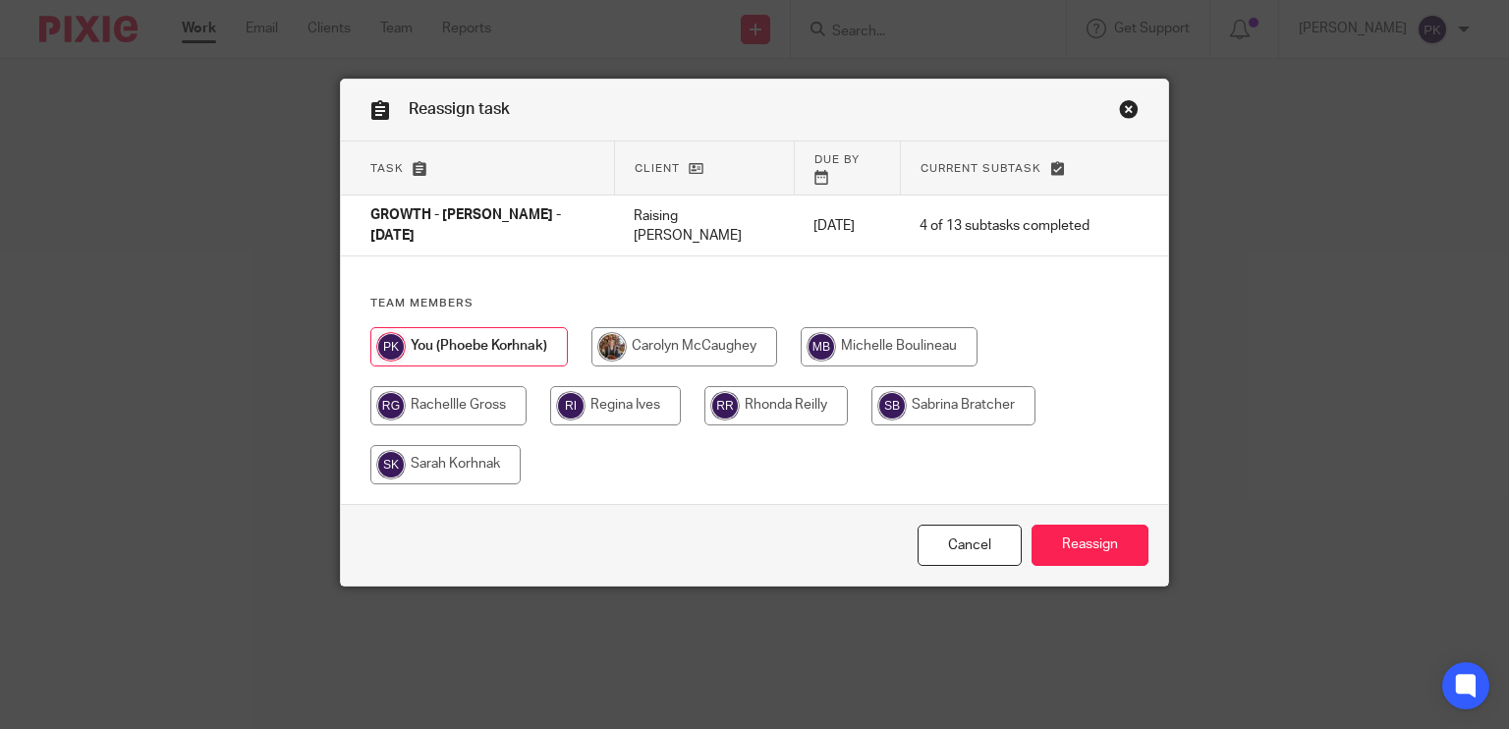
click at [450, 459] on input "radio" at bounding box center [445, 464] width 150 height 39
radio input "true"
click at [1045, 525] on input "Reassign" at bounding box center [1089, 546] width 117 height 42
